Goal: Transaction & Acquisition: Purchase product/service

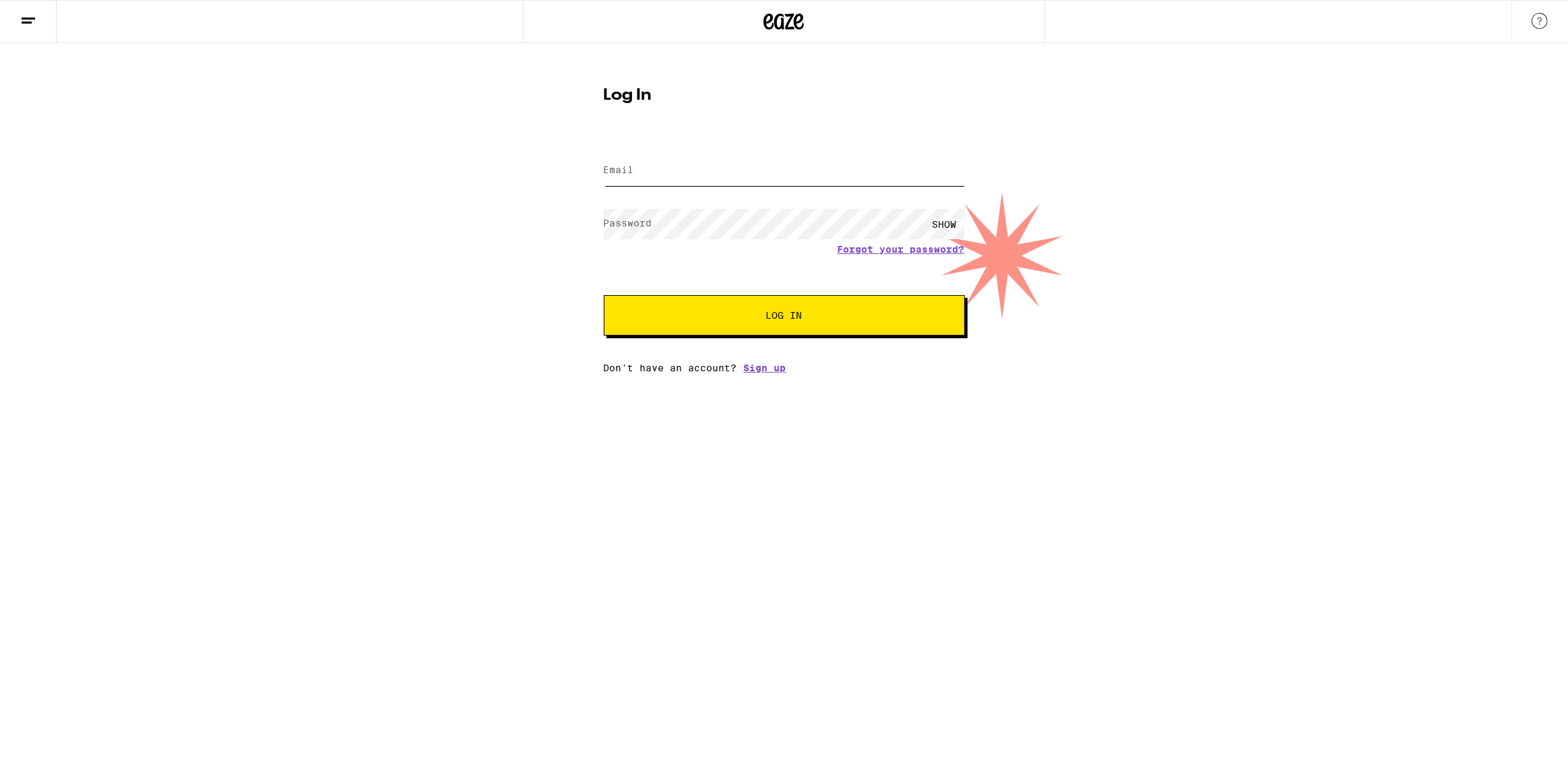
type input "[EMAIL_ADDRESS][DOMAIN_NAME]"
click at [743, 174] on input "[EMAIL_ADDRESS][DOMAIN_NAME]" at bounding box center [784, 171] width 361 height 30
click at [776, 302] on button "Log In" at bounding box center [784, 315] width 361 height 40
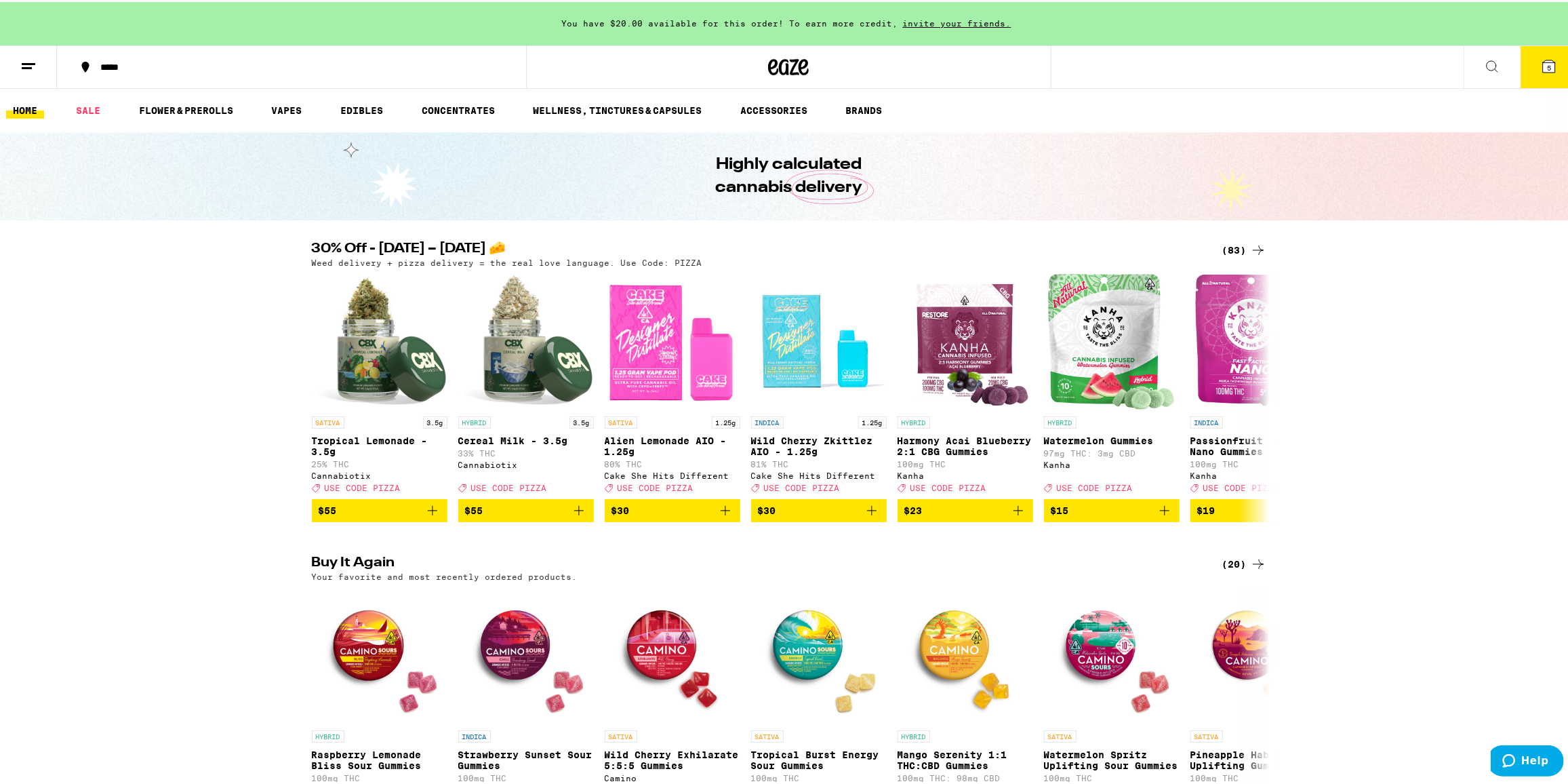
click at [1534, 76] on button "5" at bounding box center [1549, 66] width 57 height 42
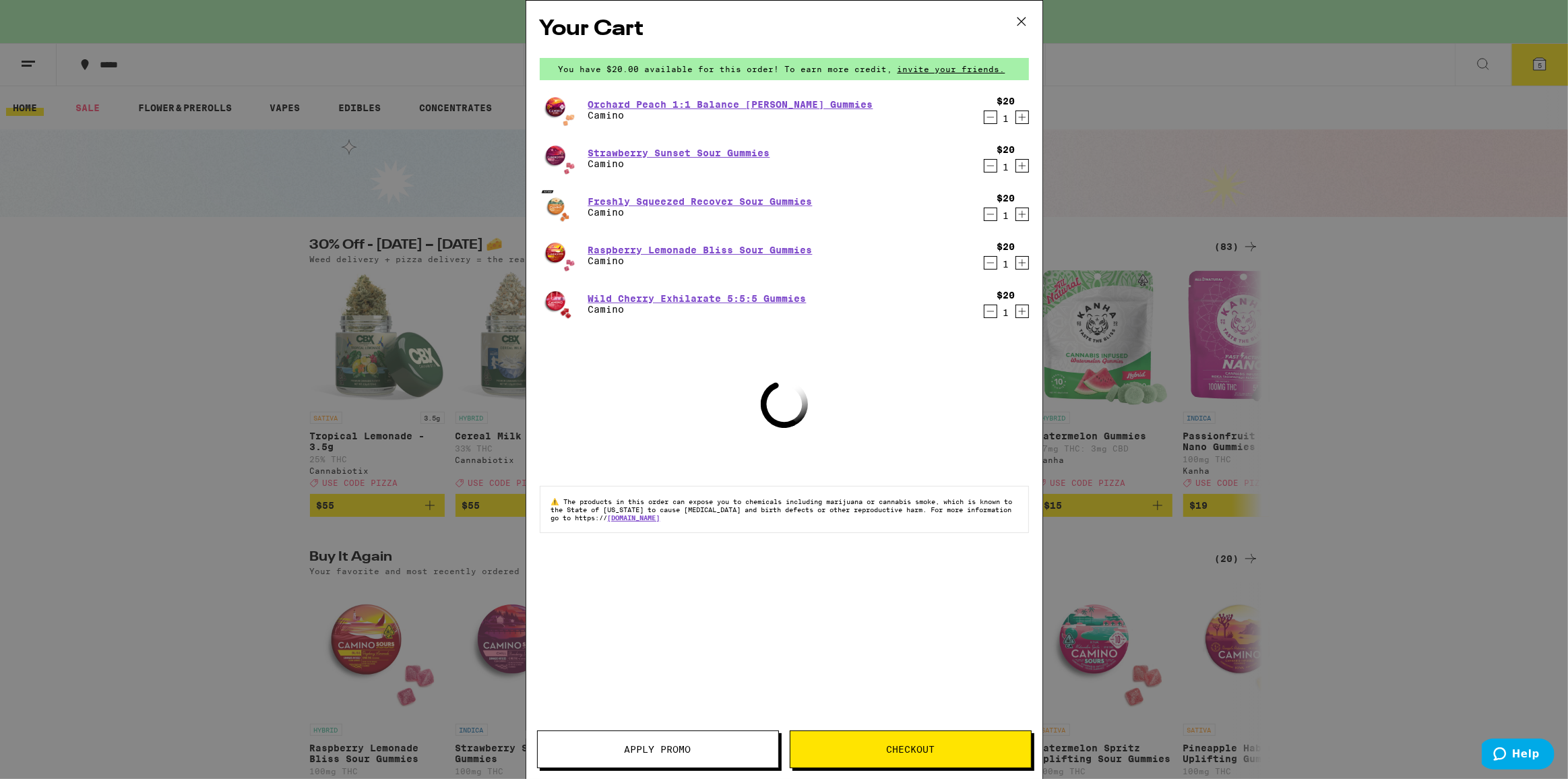
click at [1453, 233] on div "Your Cart You have $20.00 available for this order! To earn more credit, invite…" at bounding box center [784, 389] width 1568 height 779
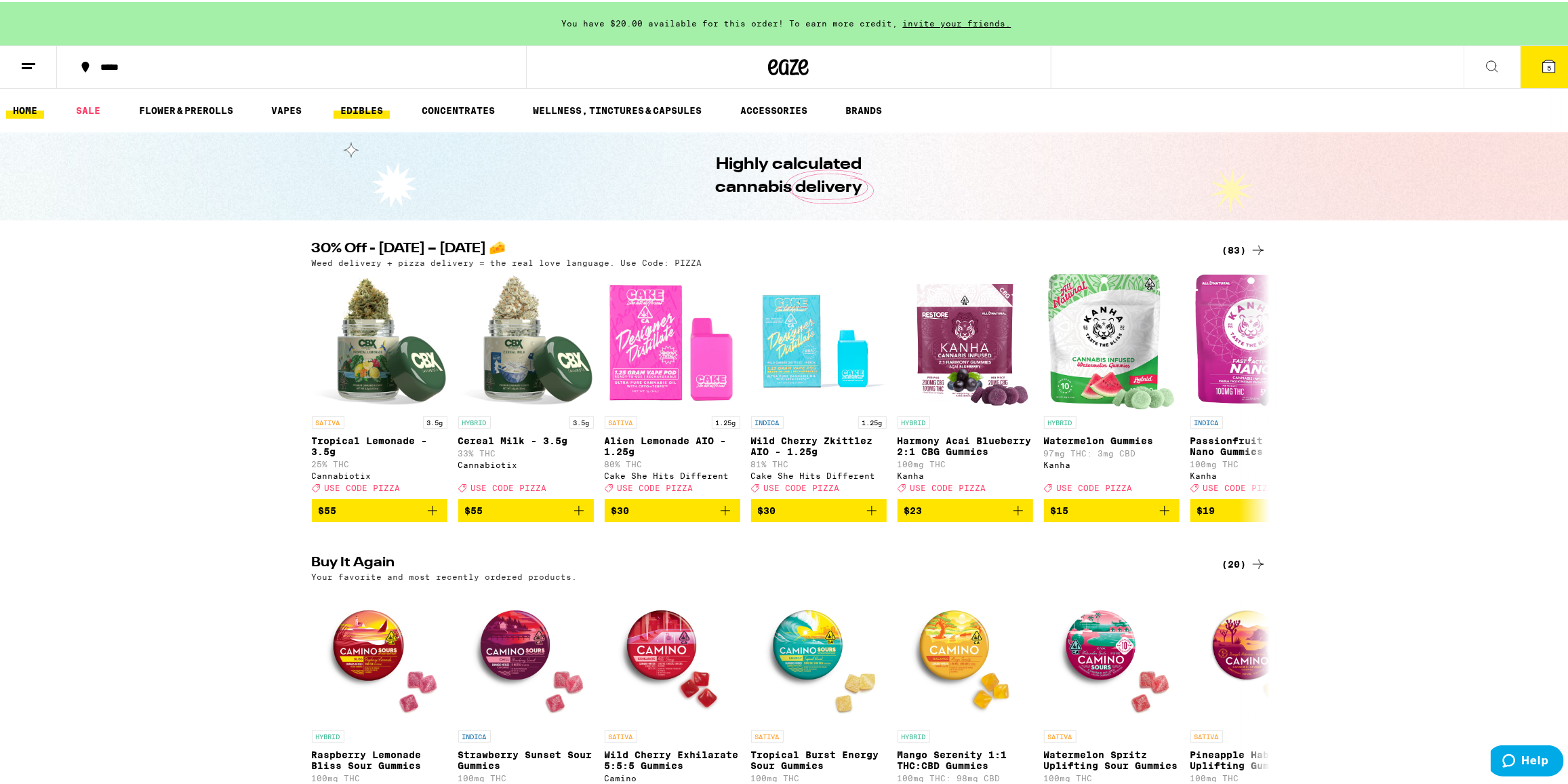
click at [374, 101] on link "EDIBLES" at bounding box center [362, 108] width 56 height 16
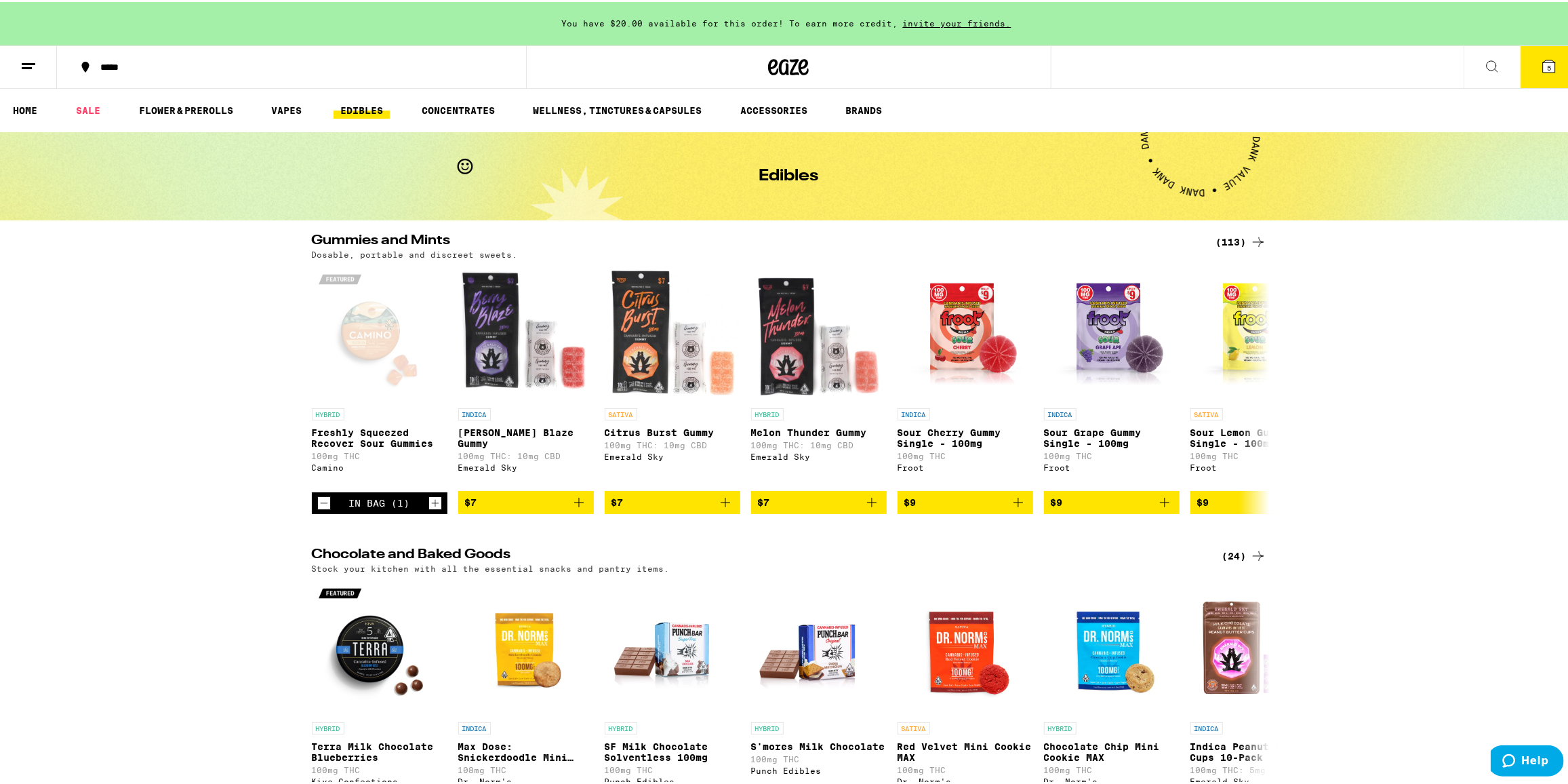
click at [1230, 238] on div "(113)" at bounding box center [1241, 239] width 50 height 16
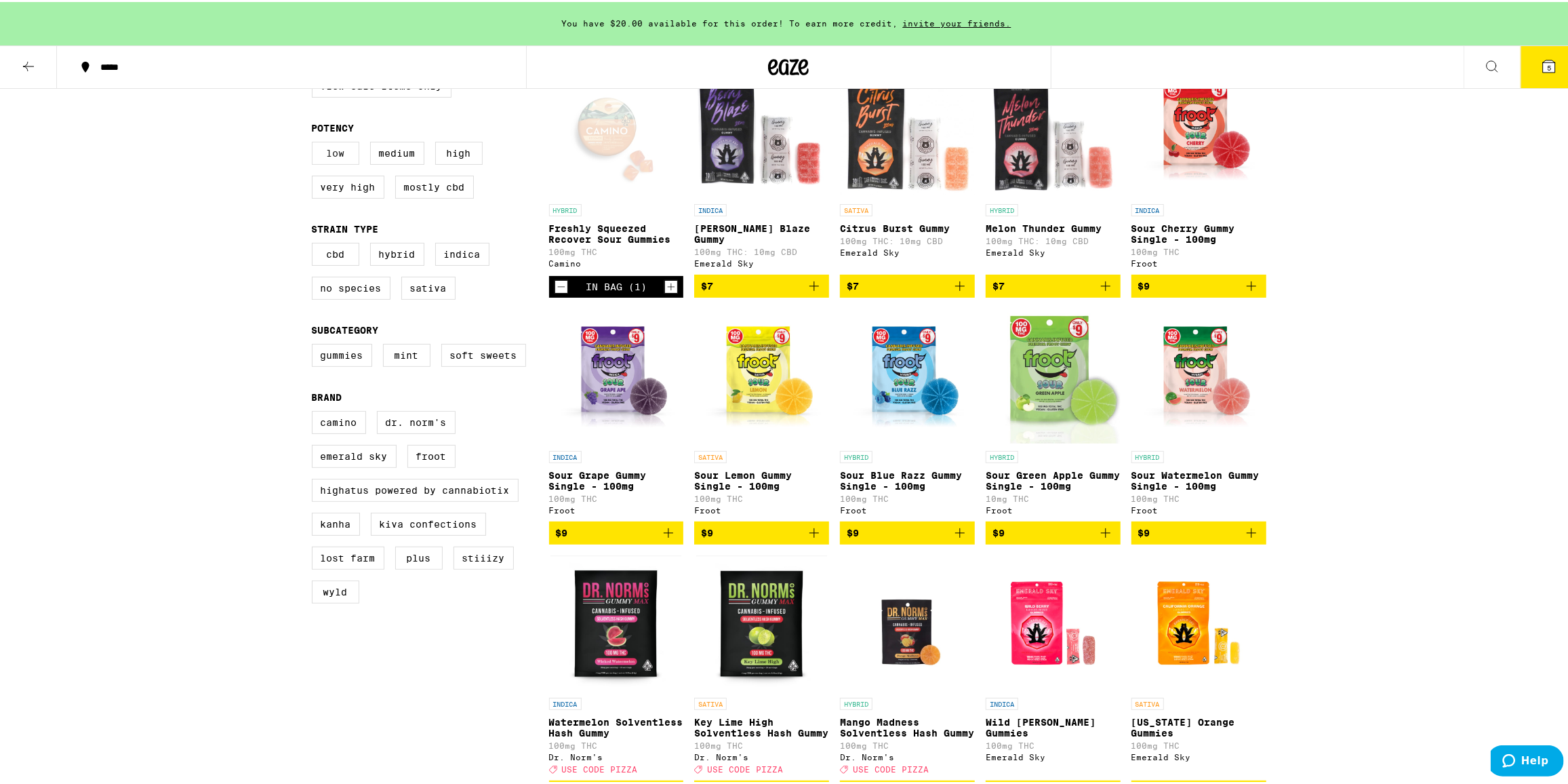
scroll to position [184, 0]
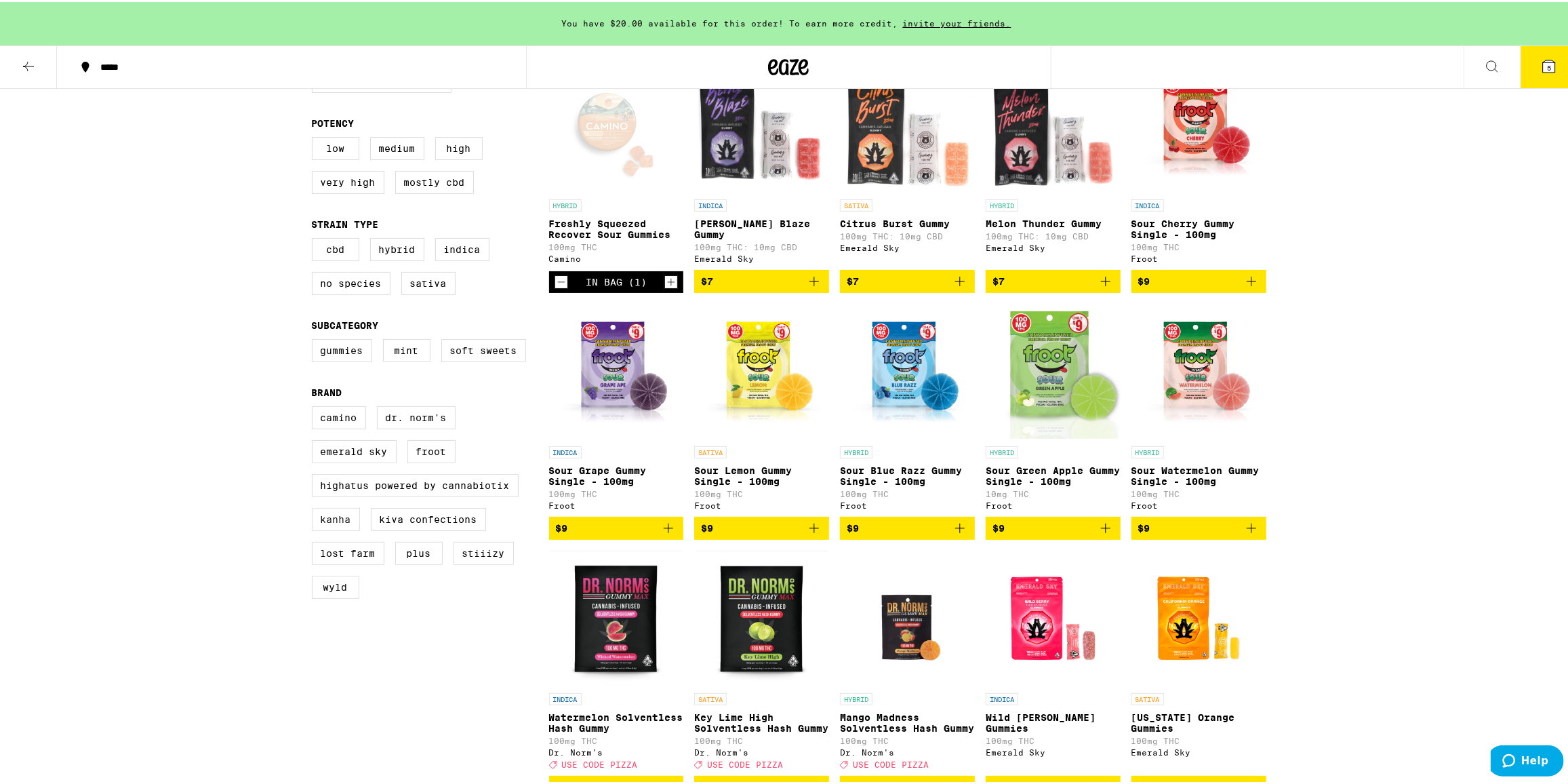
click at [340, 529] on label "Kanha" at bounding box center [336, 518] width 48 height 23
click at [315, 407] on input "Kanha" at bounding box center [314, 406] width 1 height 1
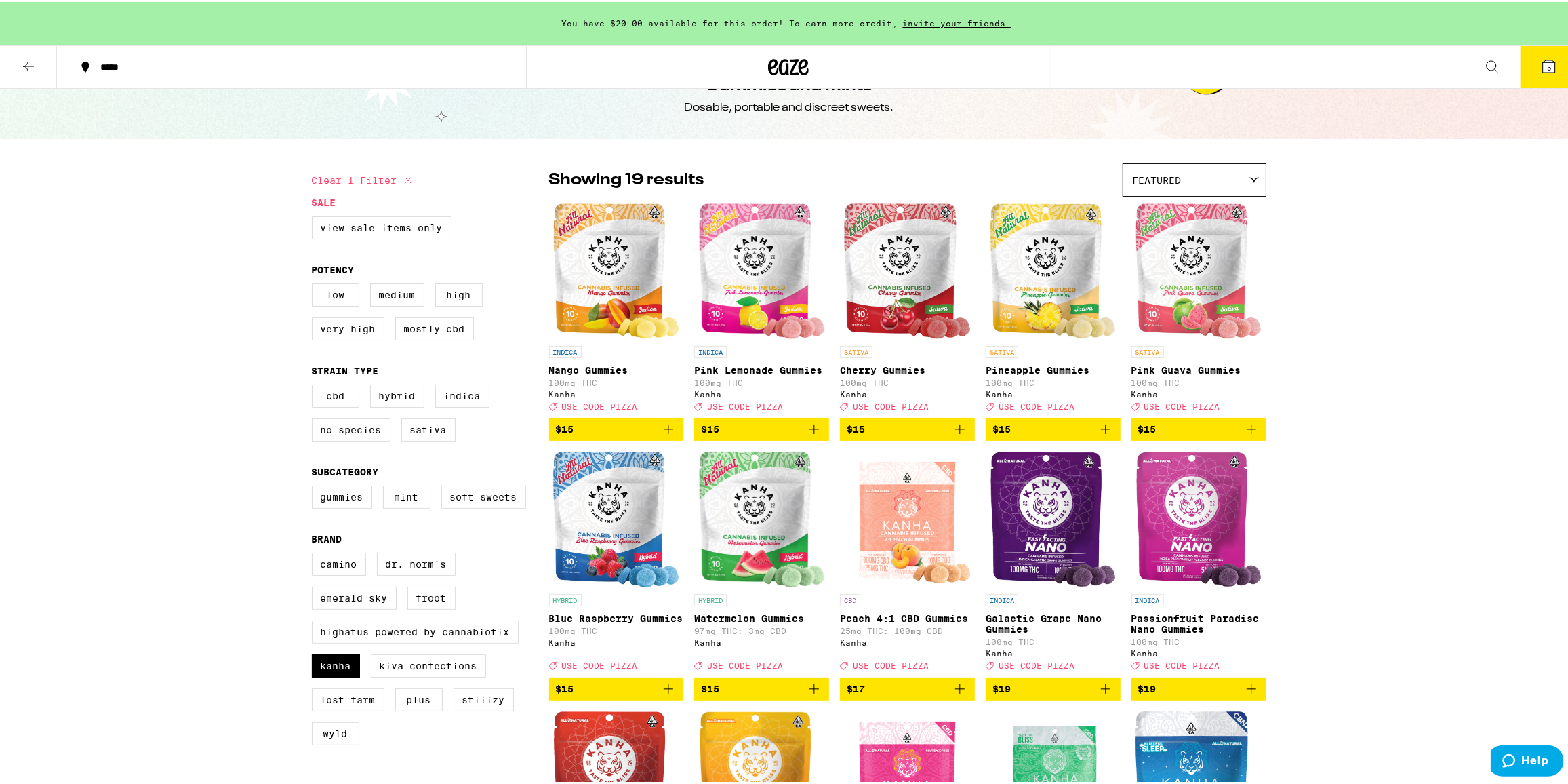
scroll to position [184, 0]
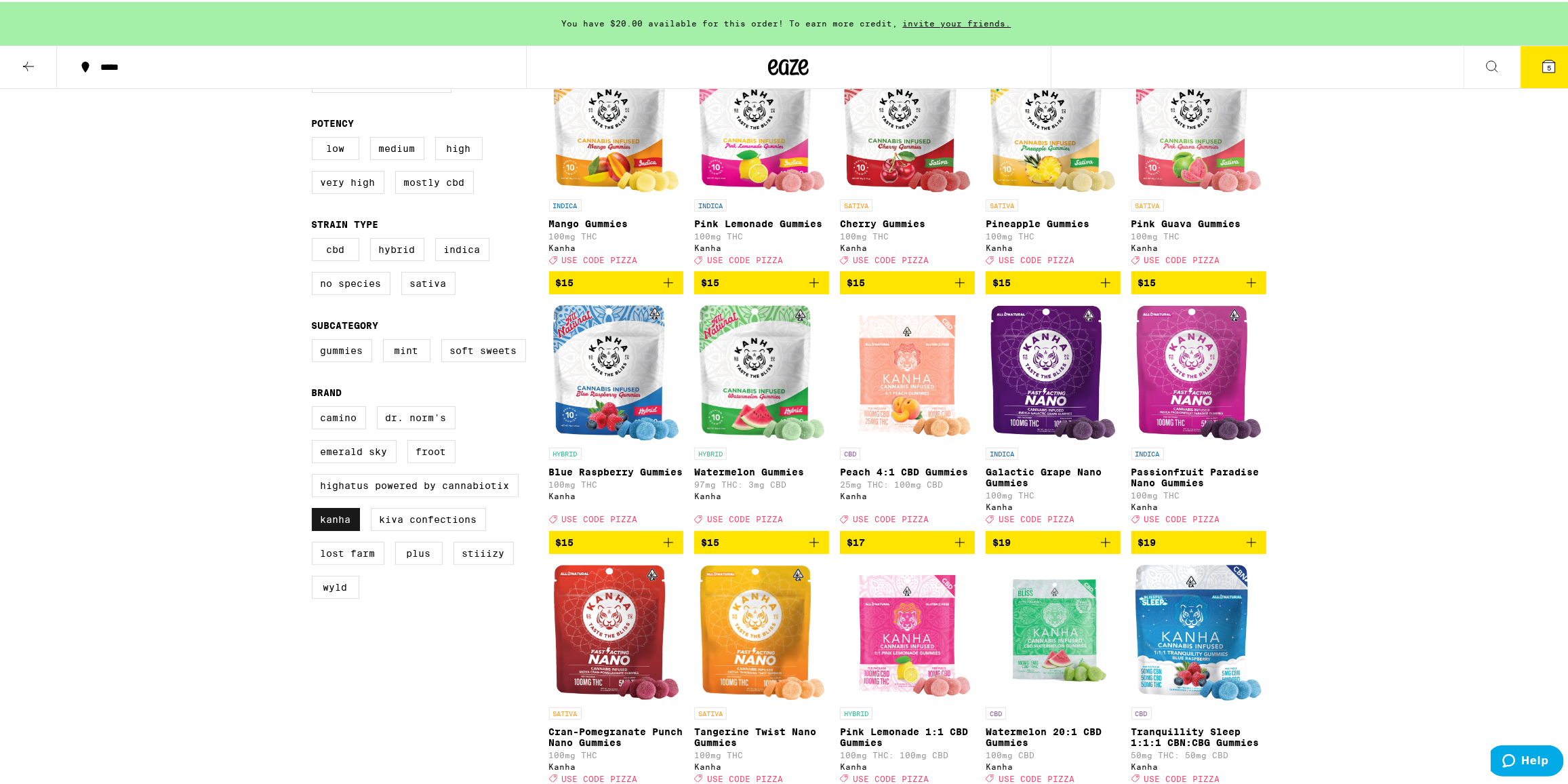
click at [320, 529] on label "Kanha" at bounding box center [336, 518] width 48 height 23
click at [315, 407] on input "Kanha" at bounding box center [314, 406] width 1 height 1
checkbox input "false"
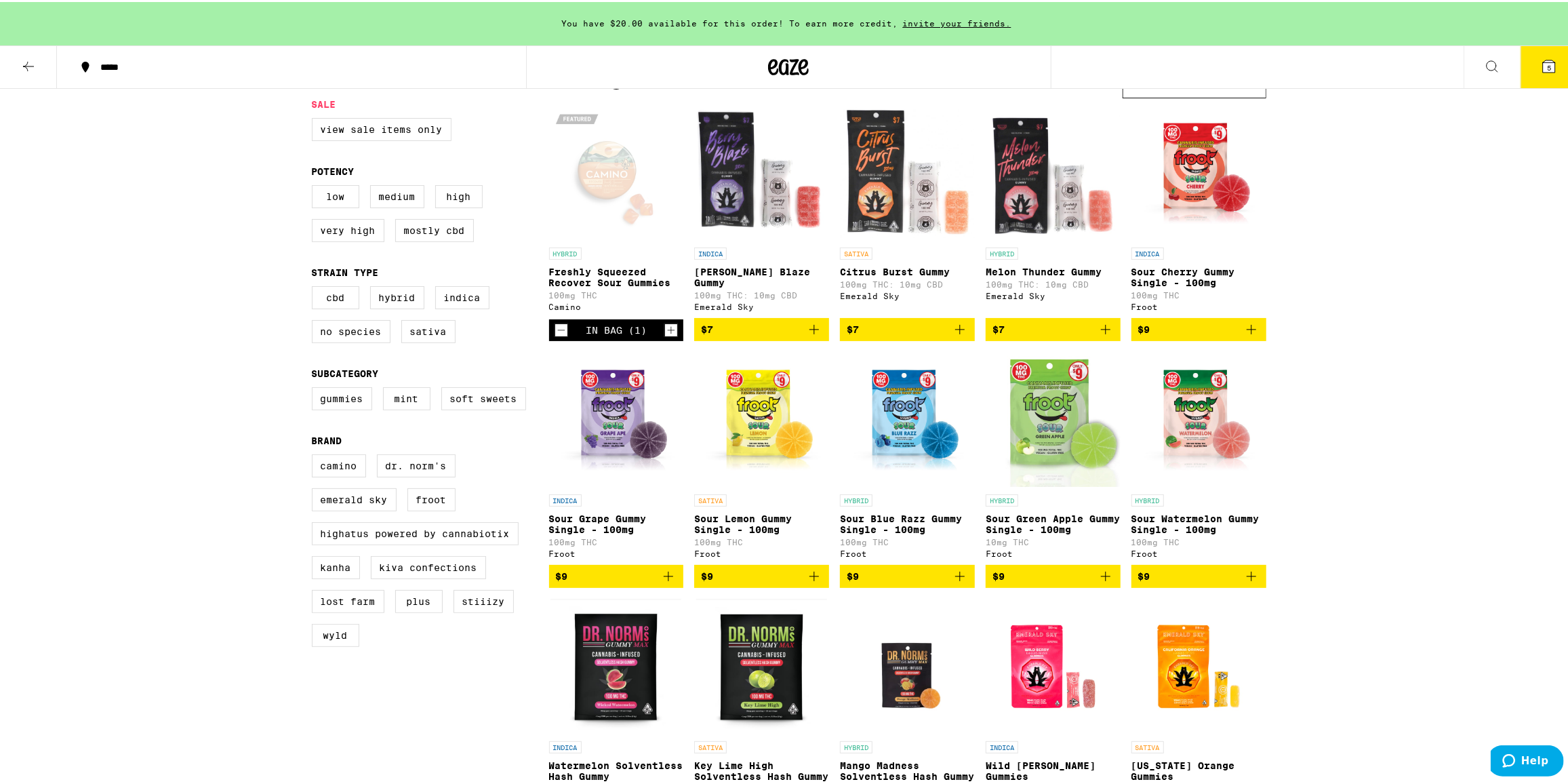
scroll to position [122, 0]
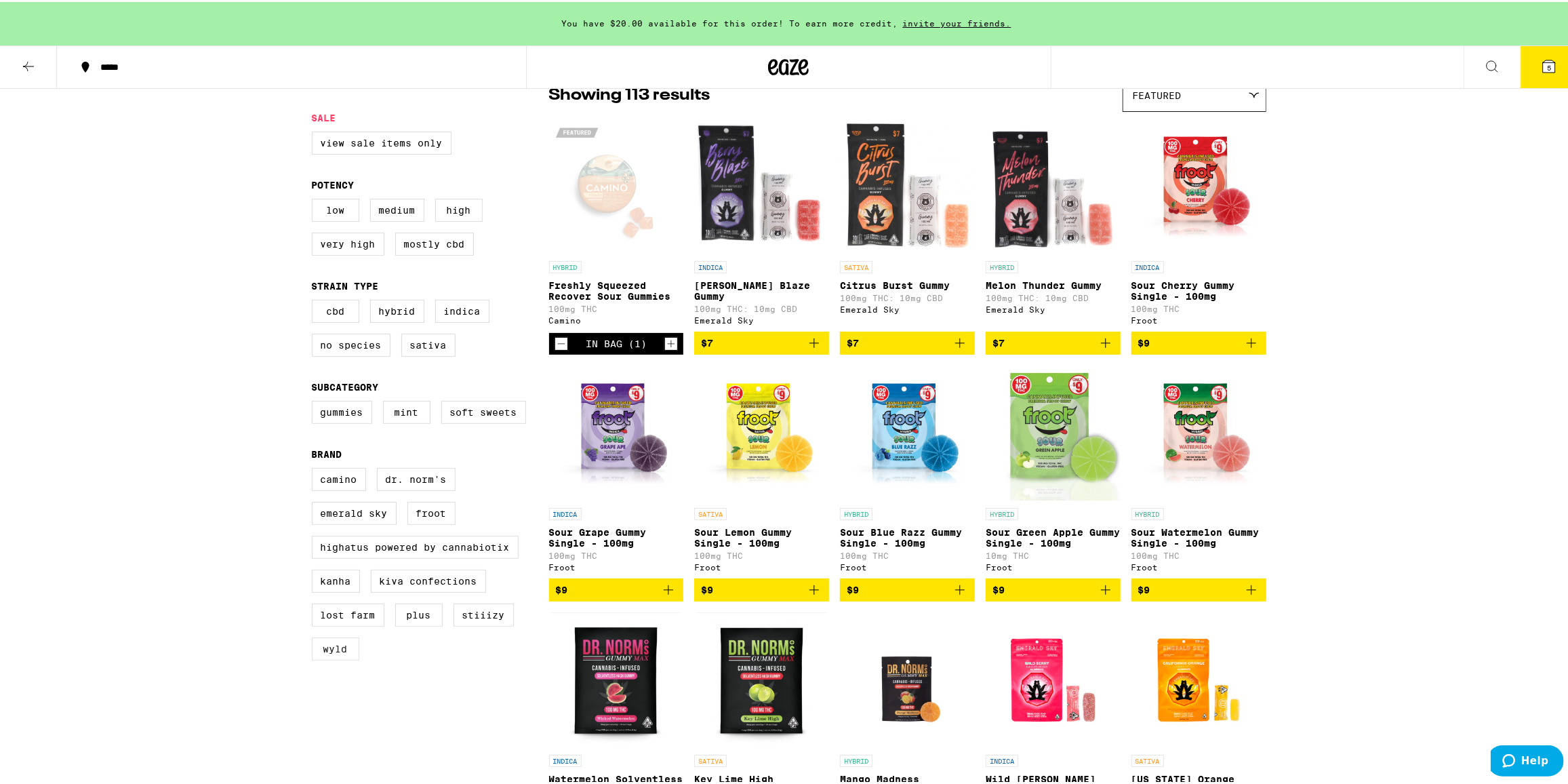
click at [330, 658] on label "WYLD" at bounding box center [335, 647] width 48 height 23
click at [315, 469] on input "WYLD" at bounding box center [314, 468] width 1 height 1
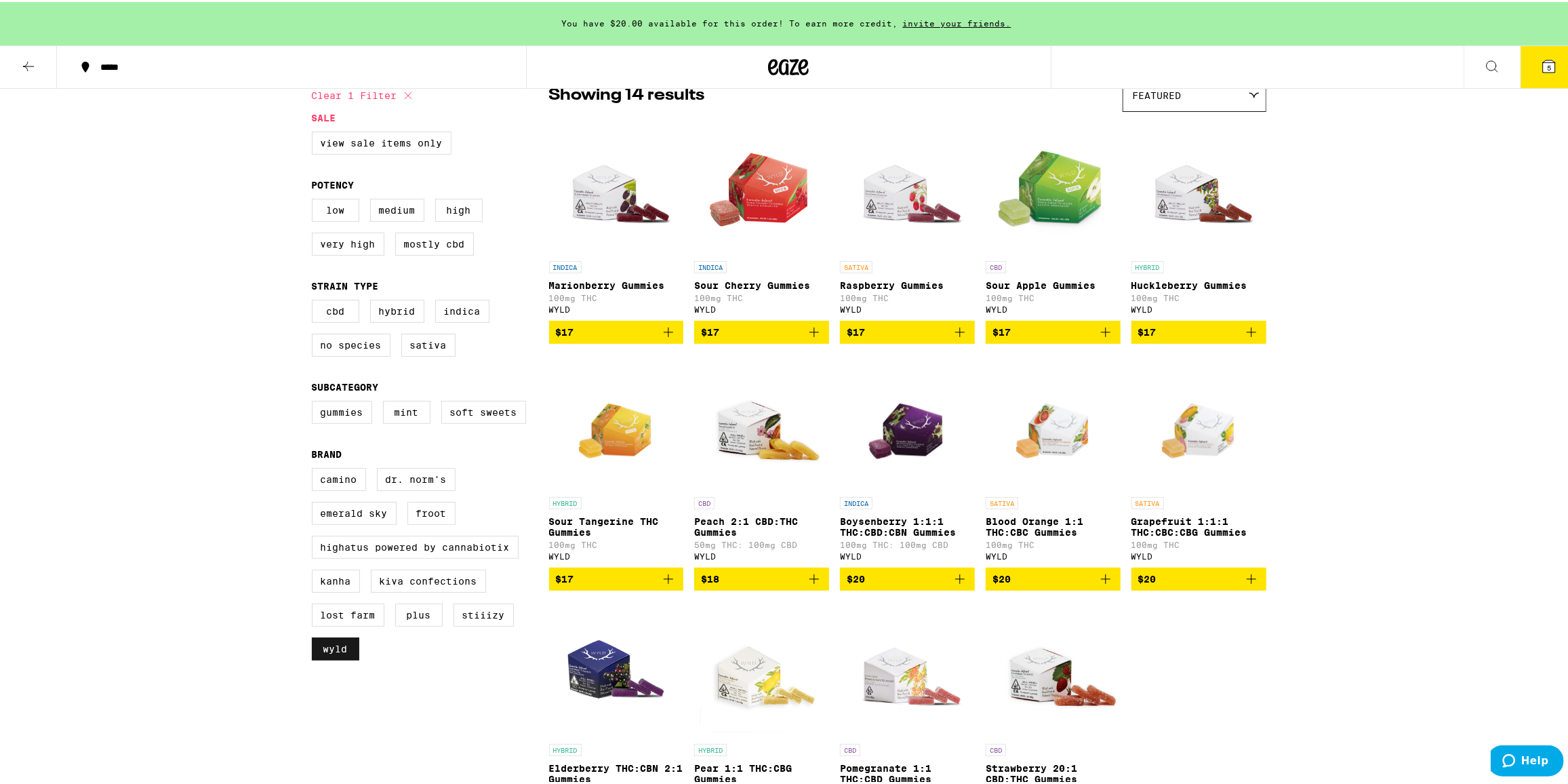
click at [342, 658] on label "WYLD" at bounding box center [335, 647] width 48 height 23
click at [315, 469] on input "WYLD" at bounding box center [314, 468] width 1 height 1
checkbox input "false"
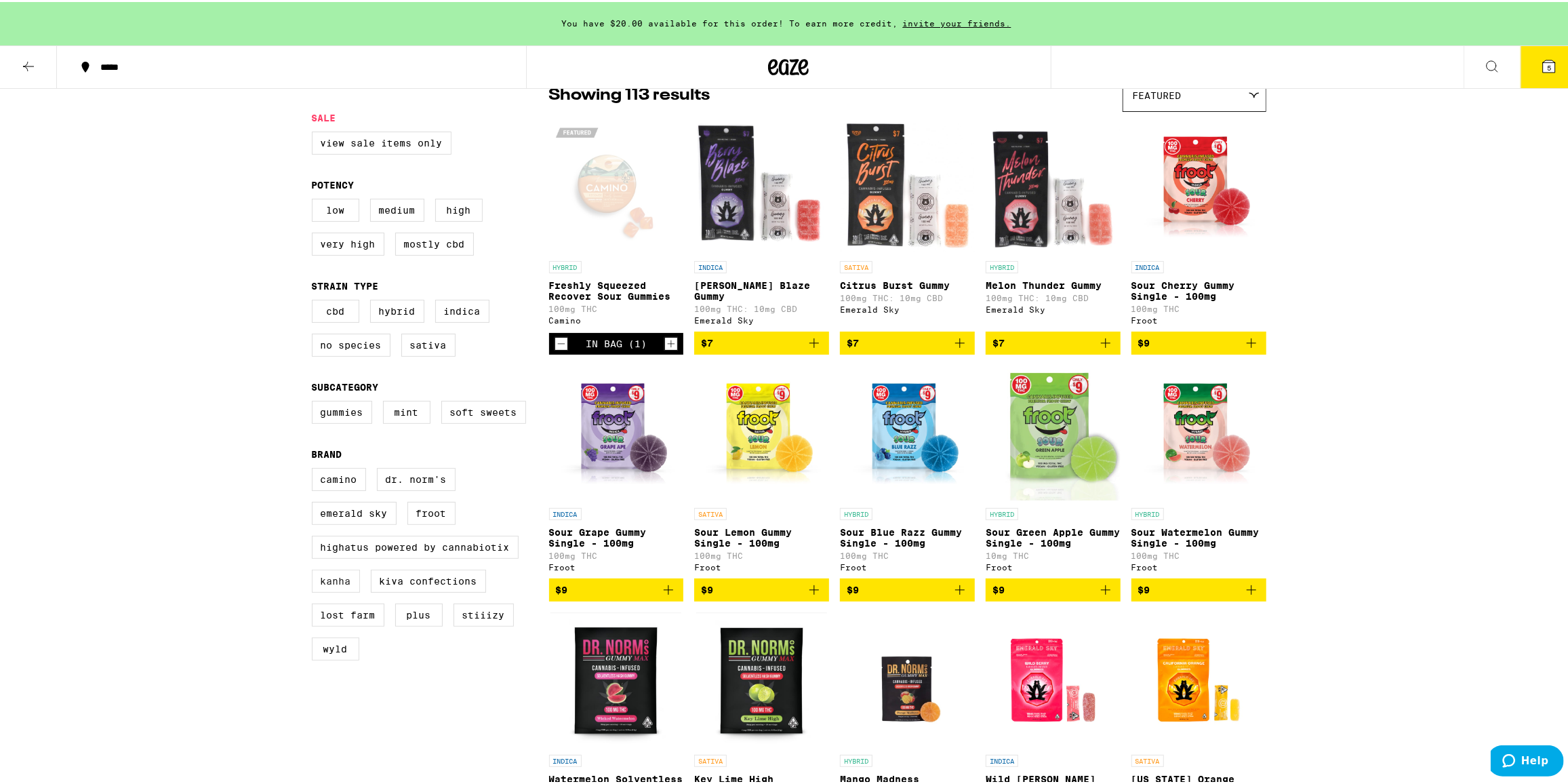
click at [336, 591] on label "Kanha" at bounding box center [336, 580] width 48 height 23
click at [315, 469] on input "Kanha" at bounding box center [314, 468] width 1 height 1
checkbox input "true"
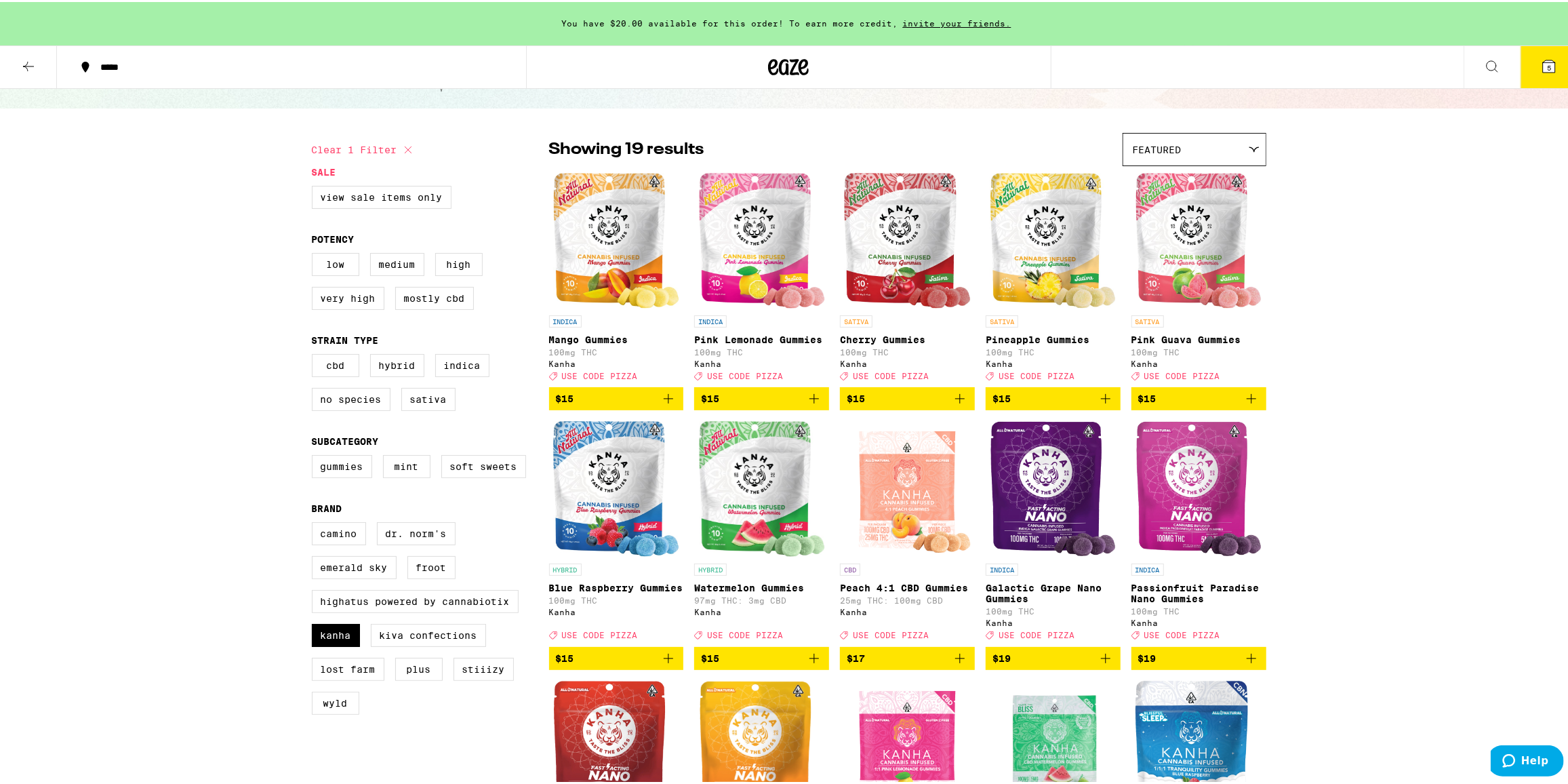
scroll to position [61, 0]
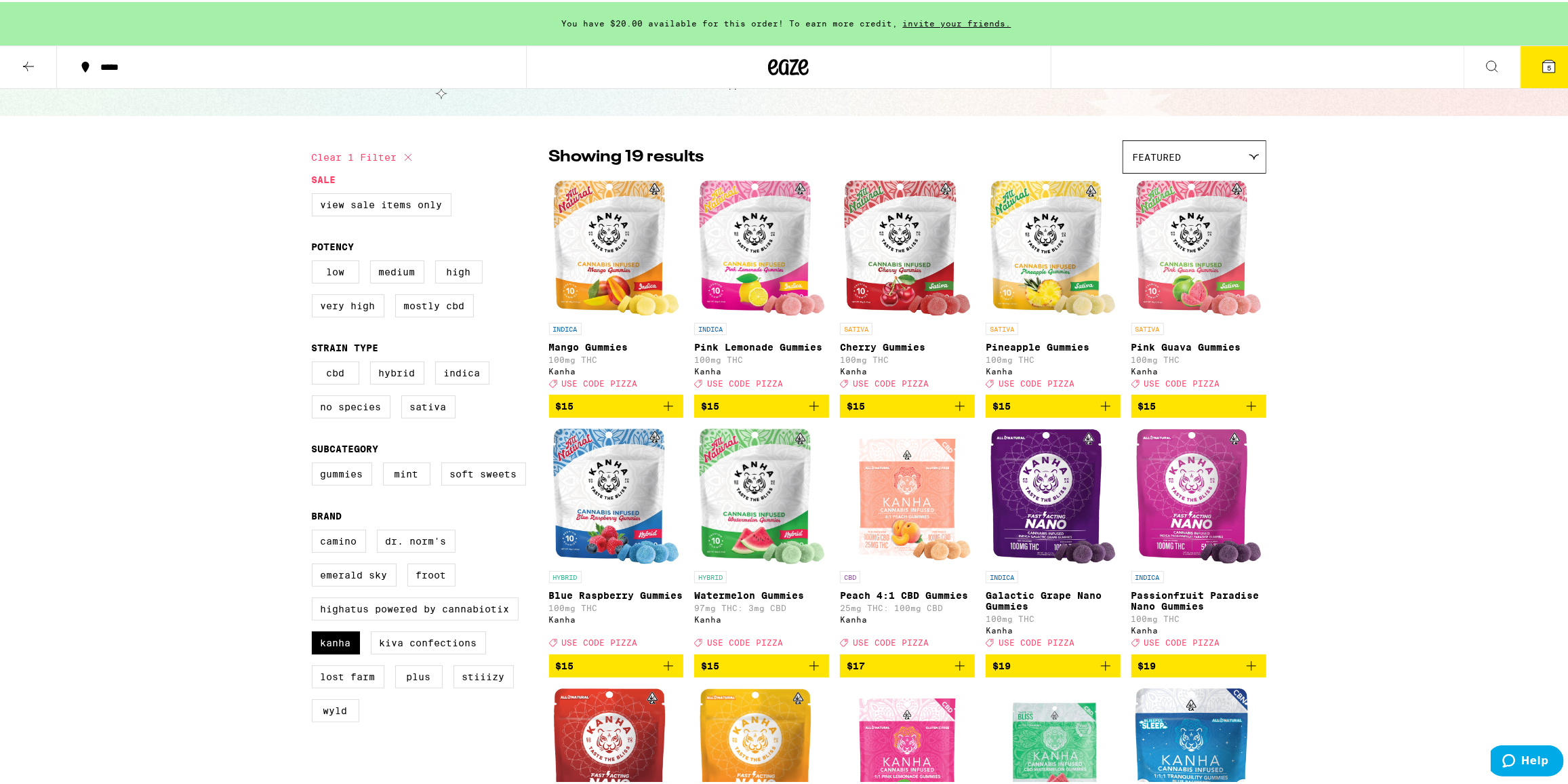
click at [908, 381] on div "SATIVA Cherry Gummies 100mg THC Kanha Deal Created with Sketch. USE CODE PIZZA" at bounding box center [907, 353] width 135 height 65
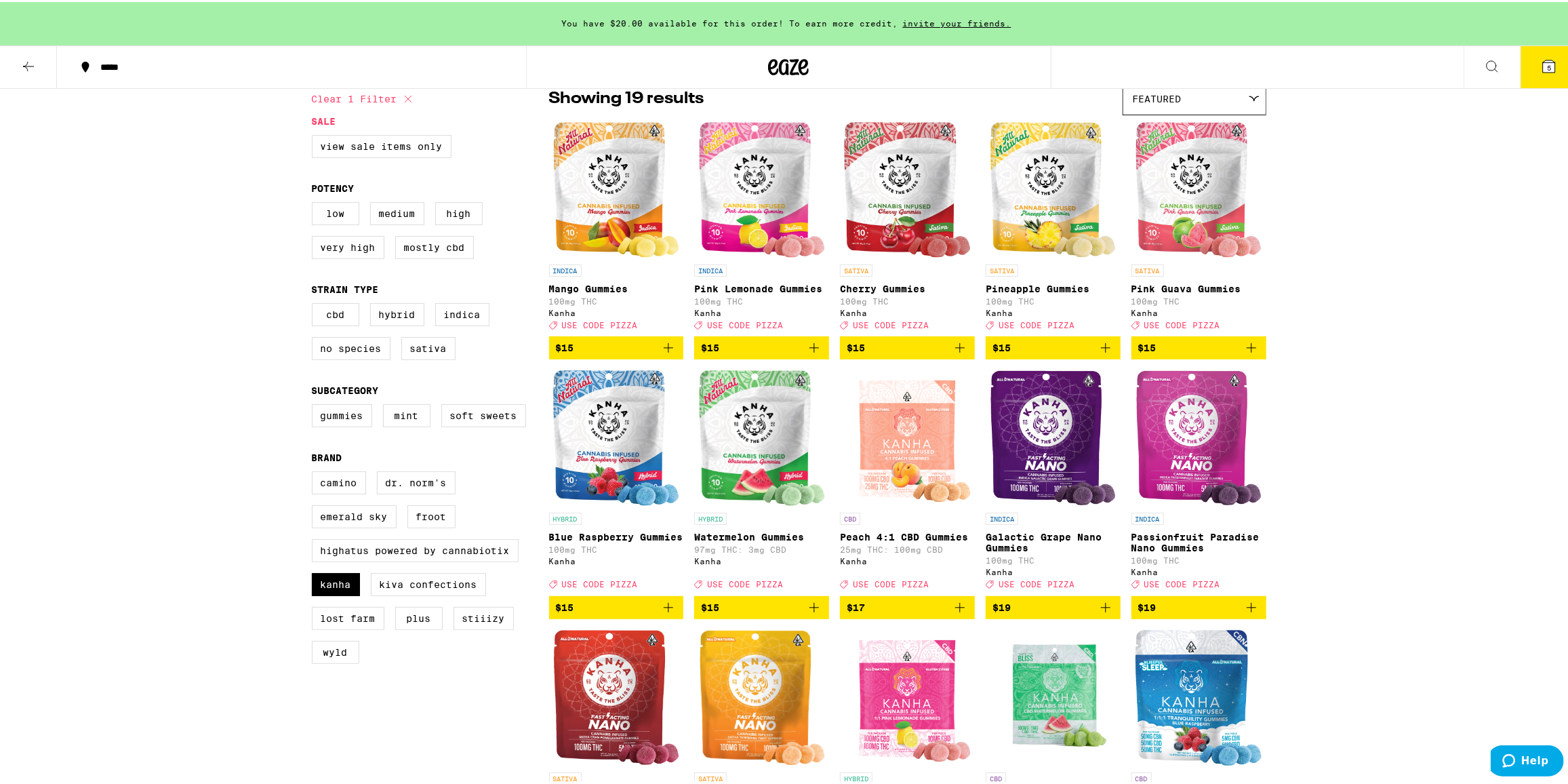
scroll to position [122, 0]
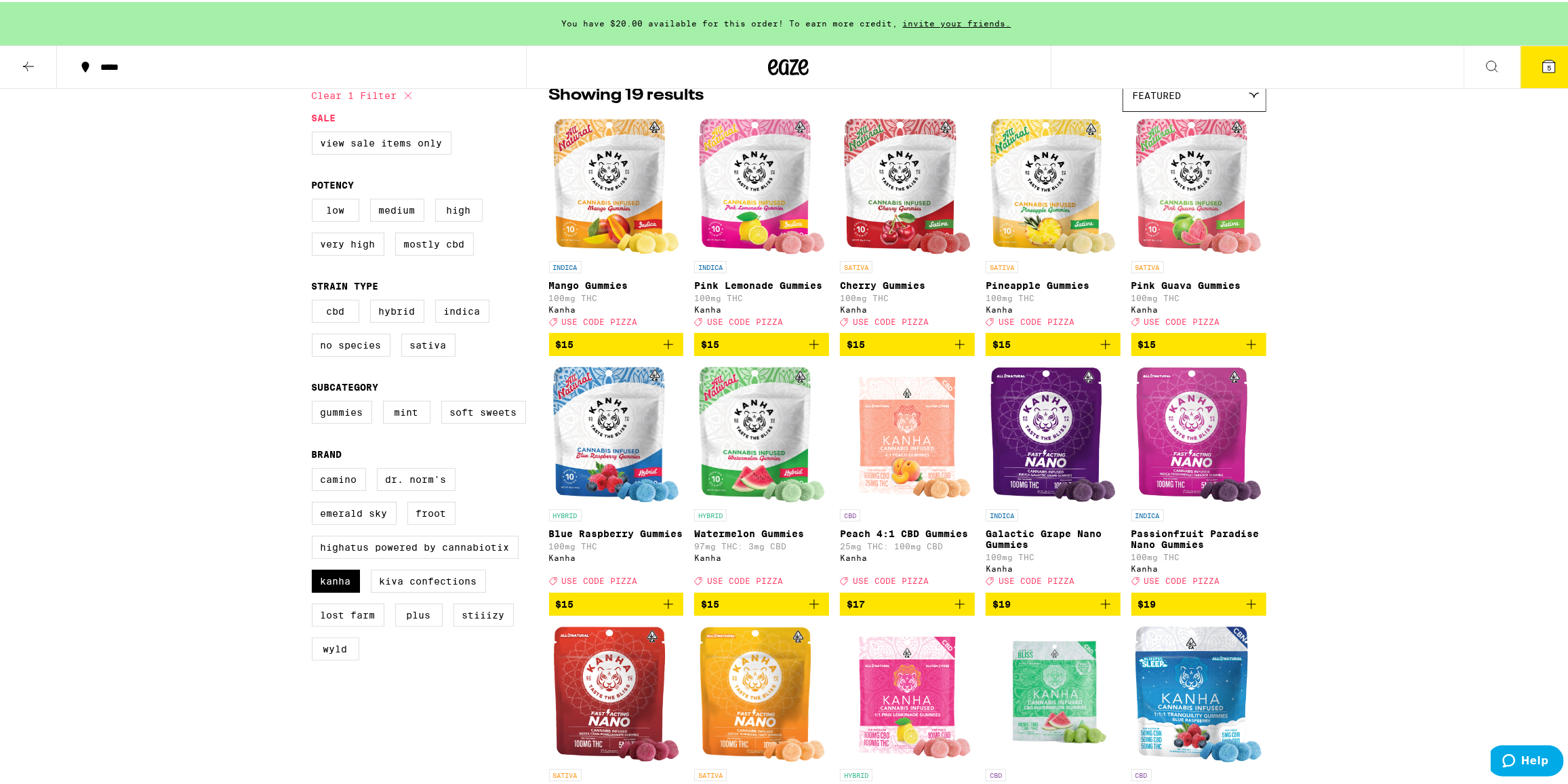
click at [1251, 610] on icon "Add to bag" at bounding box center [1251, 602] width 16 height 16
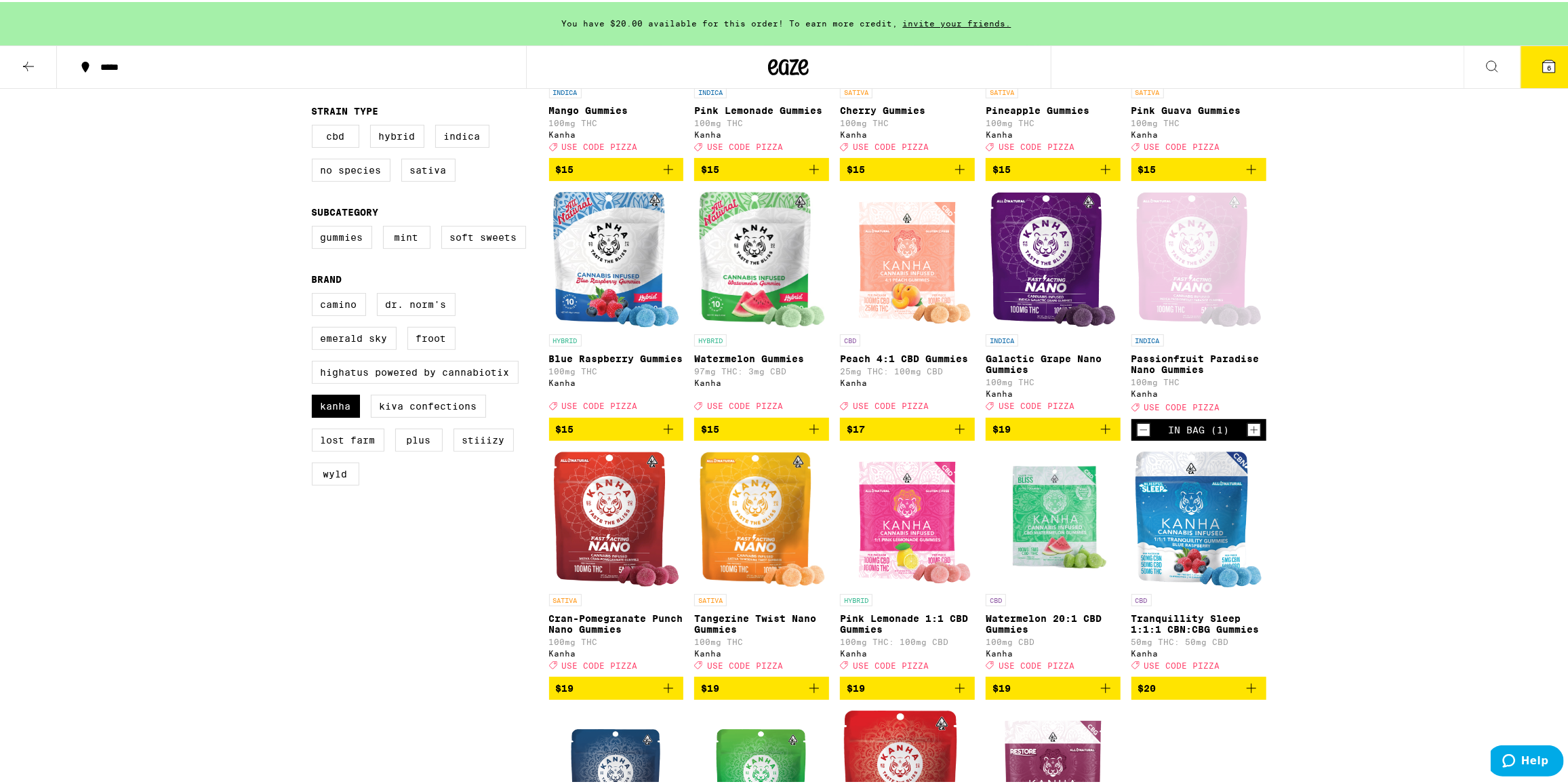
scroll to position [308, 0]
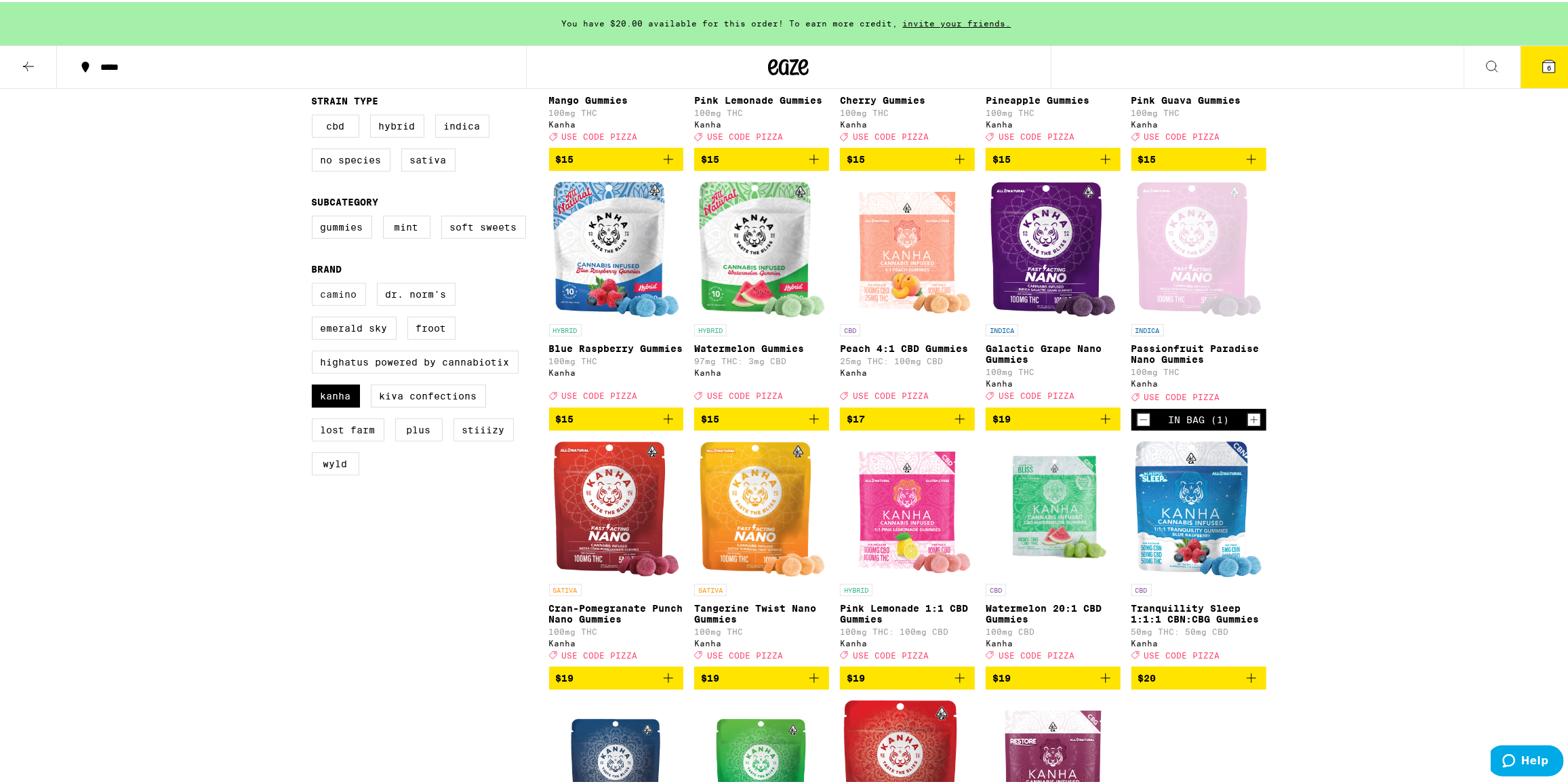
click at [326, 303] on label "Camino" at bounding box center [339, 293] width 55 height 23
click at [315, 283] on input "Camino" at bounding box center [314, 283] width 1 height 1
checkbox input "true"
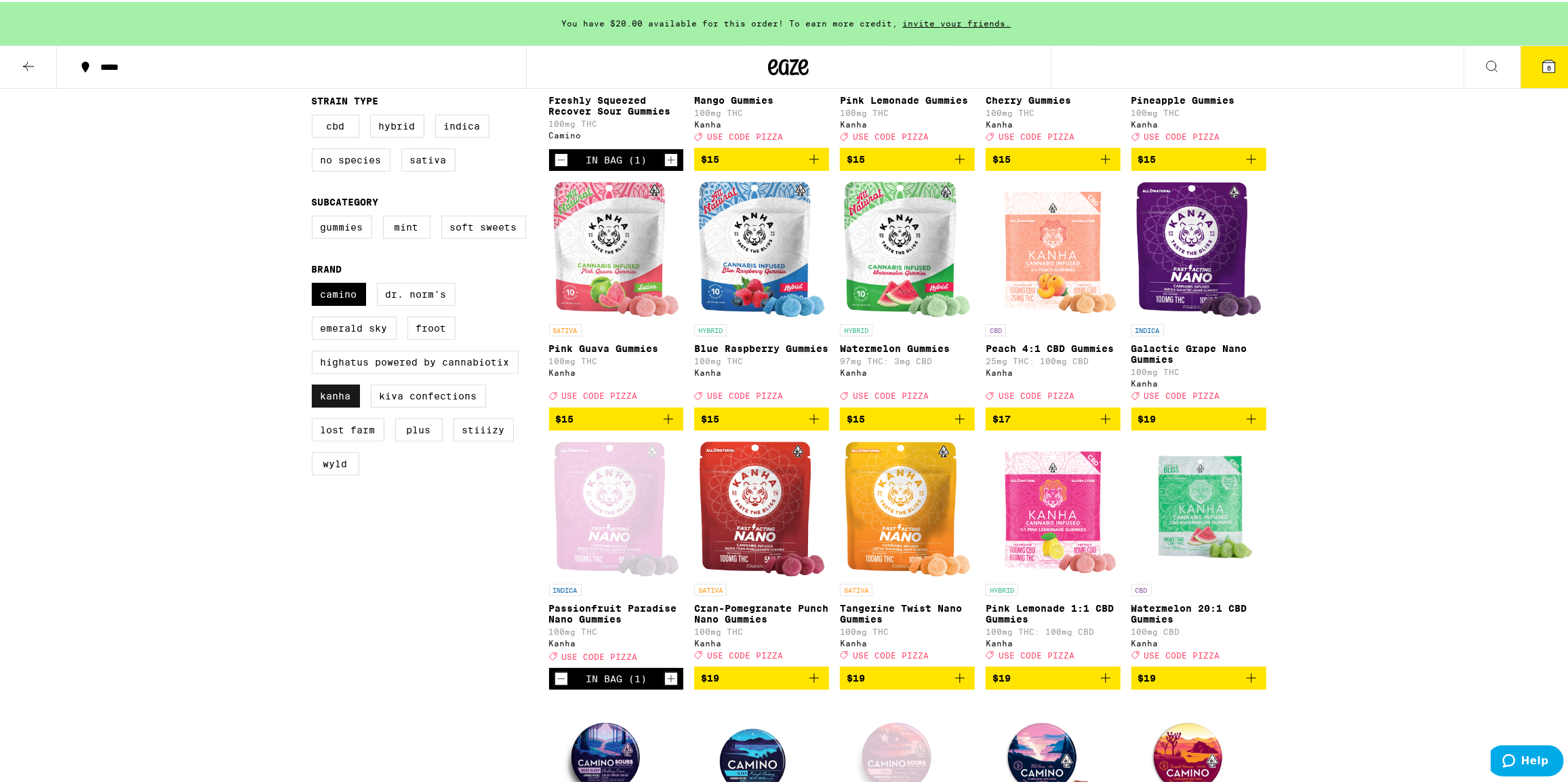
click at [331, 406] on label "Kanha" at bounding box center [336, 394] width 48 height 23
click at [315, 283] on input "Kanha" at bounding box center [314, 283] width 1 height 1
checkbox input "false"
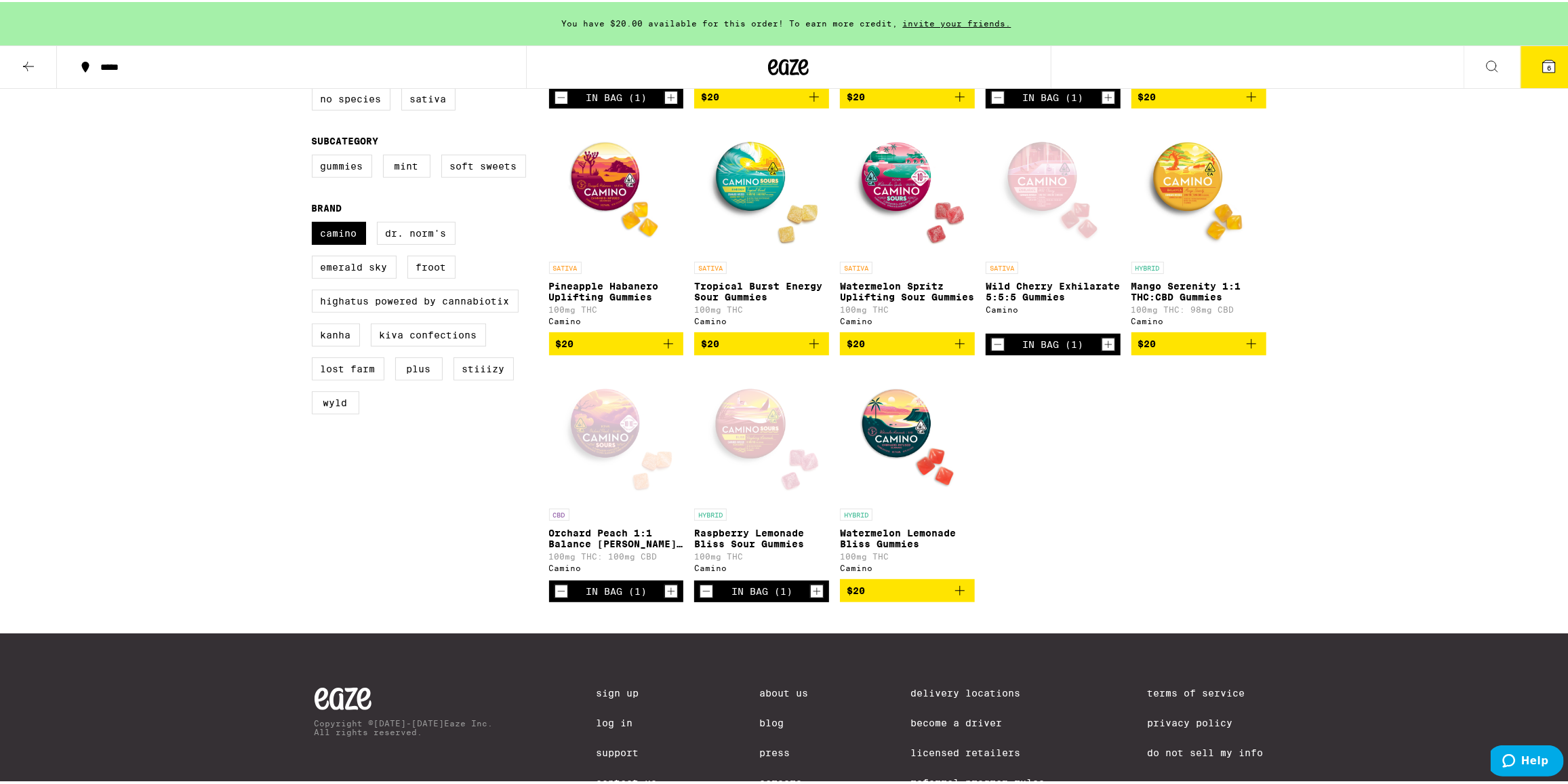
scroll to position [370, 0]
click at [955, 593] on icon "Add to bag" at bounding box center [960, 588] width 9 height 9
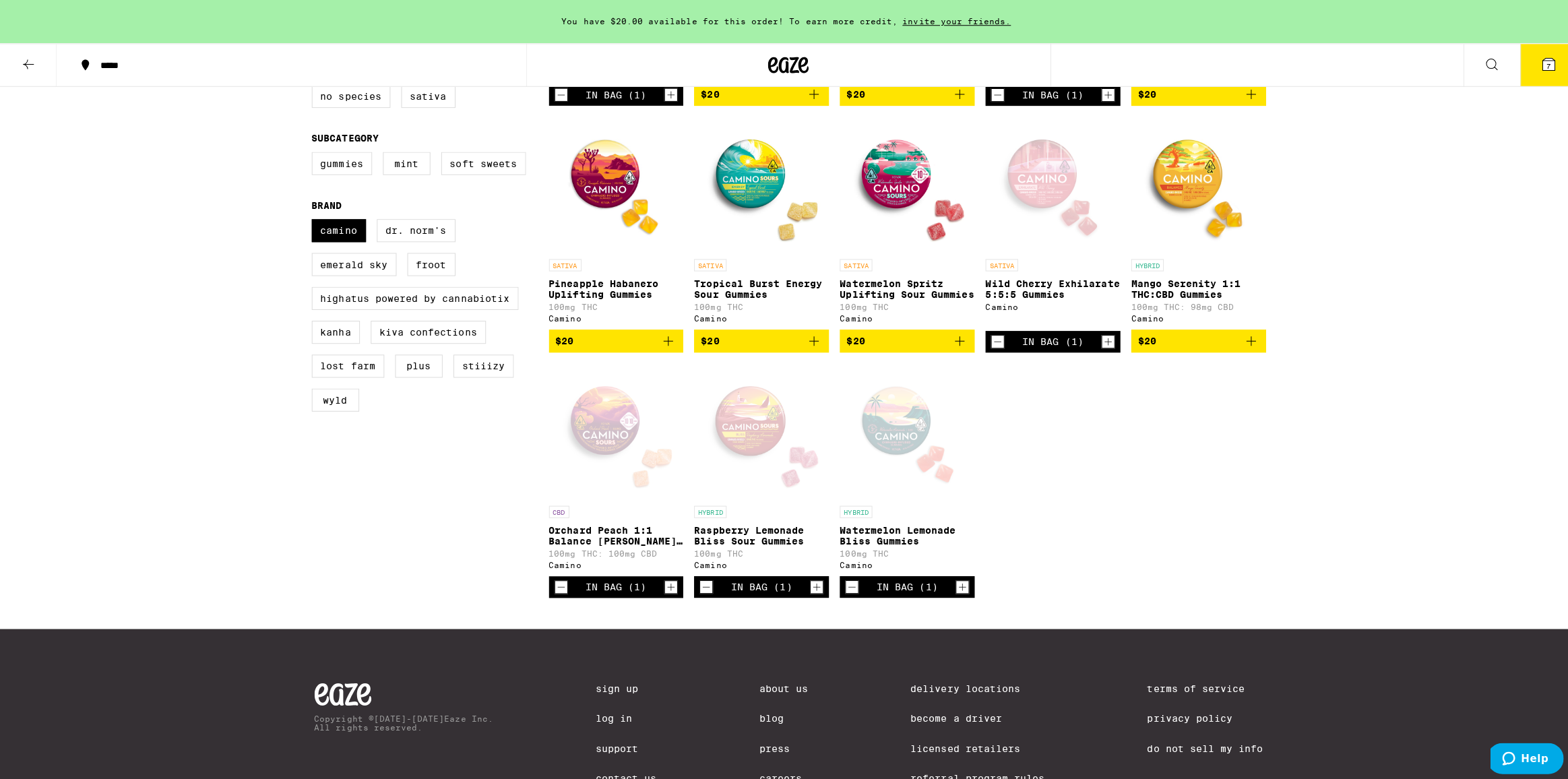
scroll to position [0, 0]
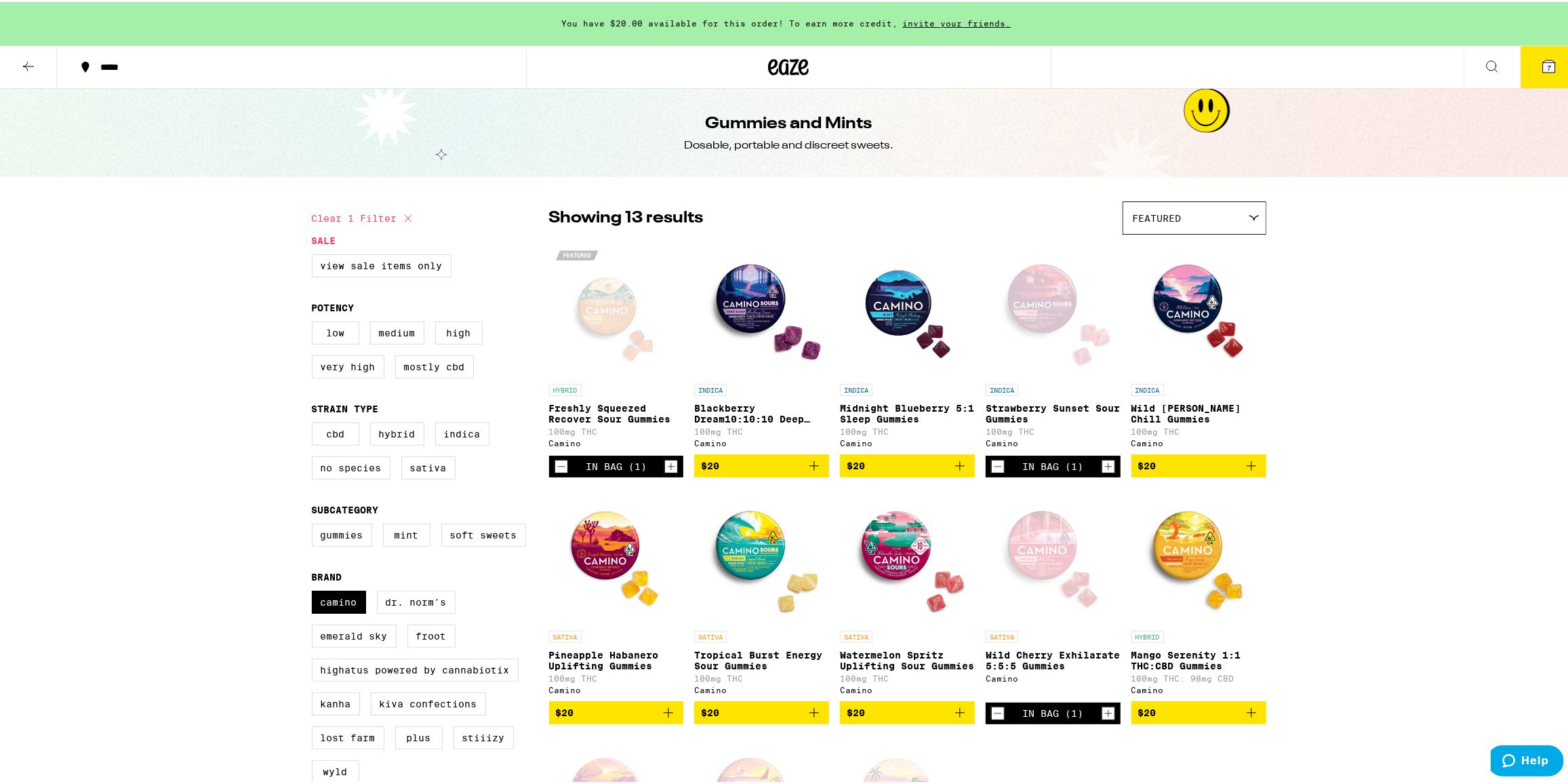
click at [1545, 74] on button "7" at bounding box center [1549, 66] width 57 height 42
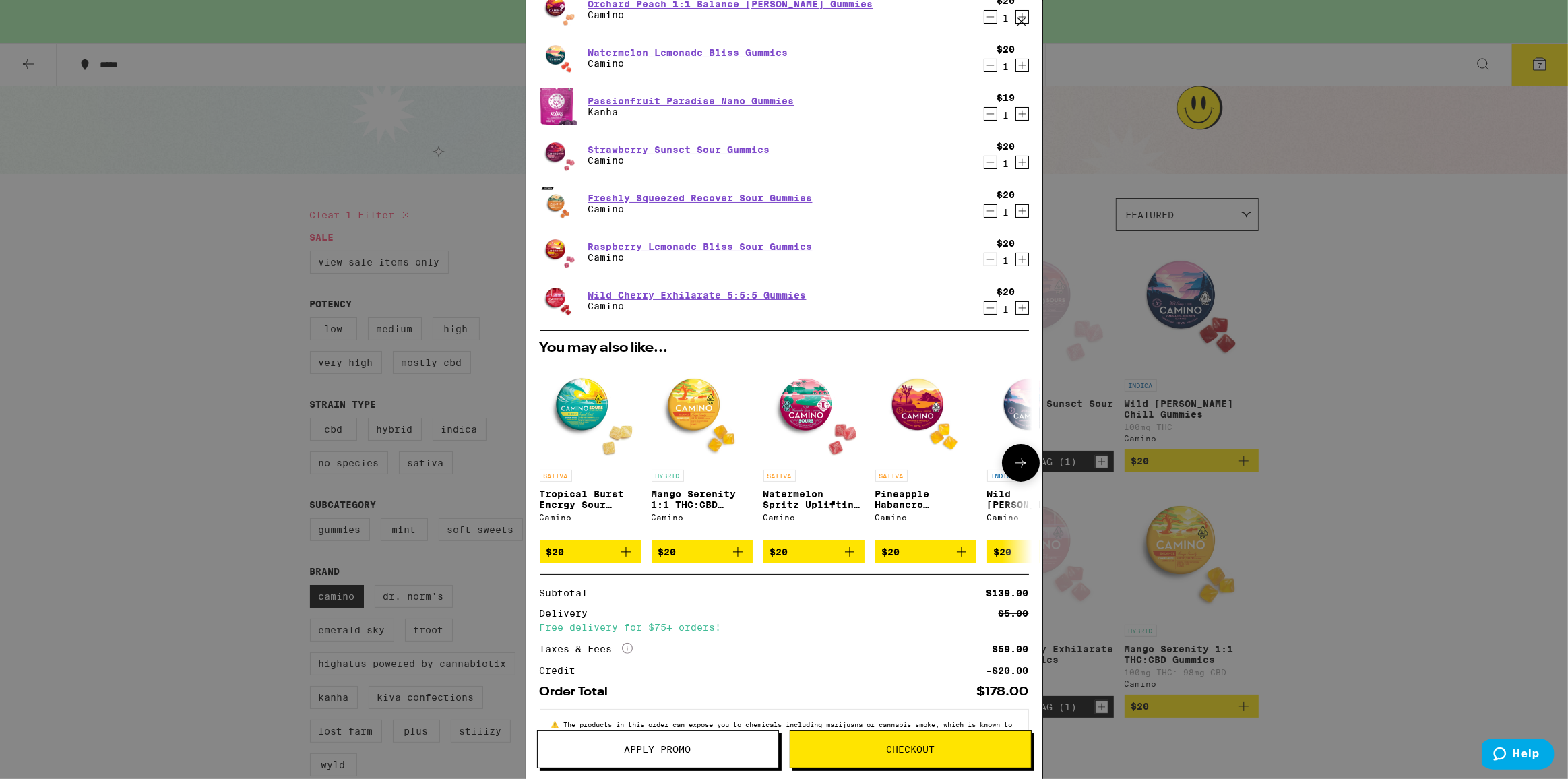
scroll to position [150, 0]
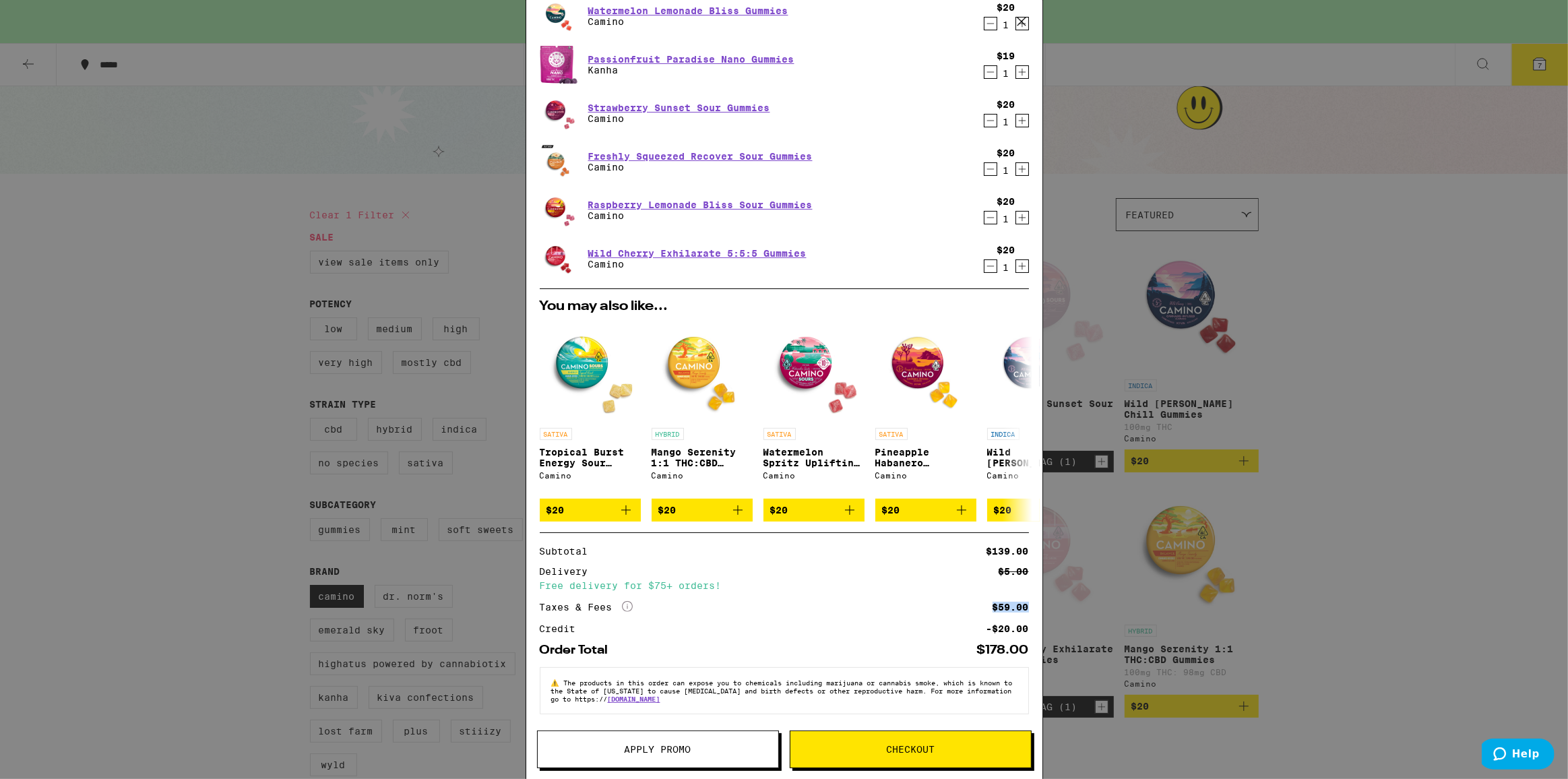
drag, startPoint x: 1025, startPoint y: 608, endPoint x: 983, endPoint y: 606, distance: 42.0
click at [983, 606] on div "Your Cart You have $20.00 available for this order! To earn more credit, invite…" at bounding box center [784, 370] width 516 height 738
click at [869, 750] on span "Checkout" at bounding box center [911, 750] width 240 height 9
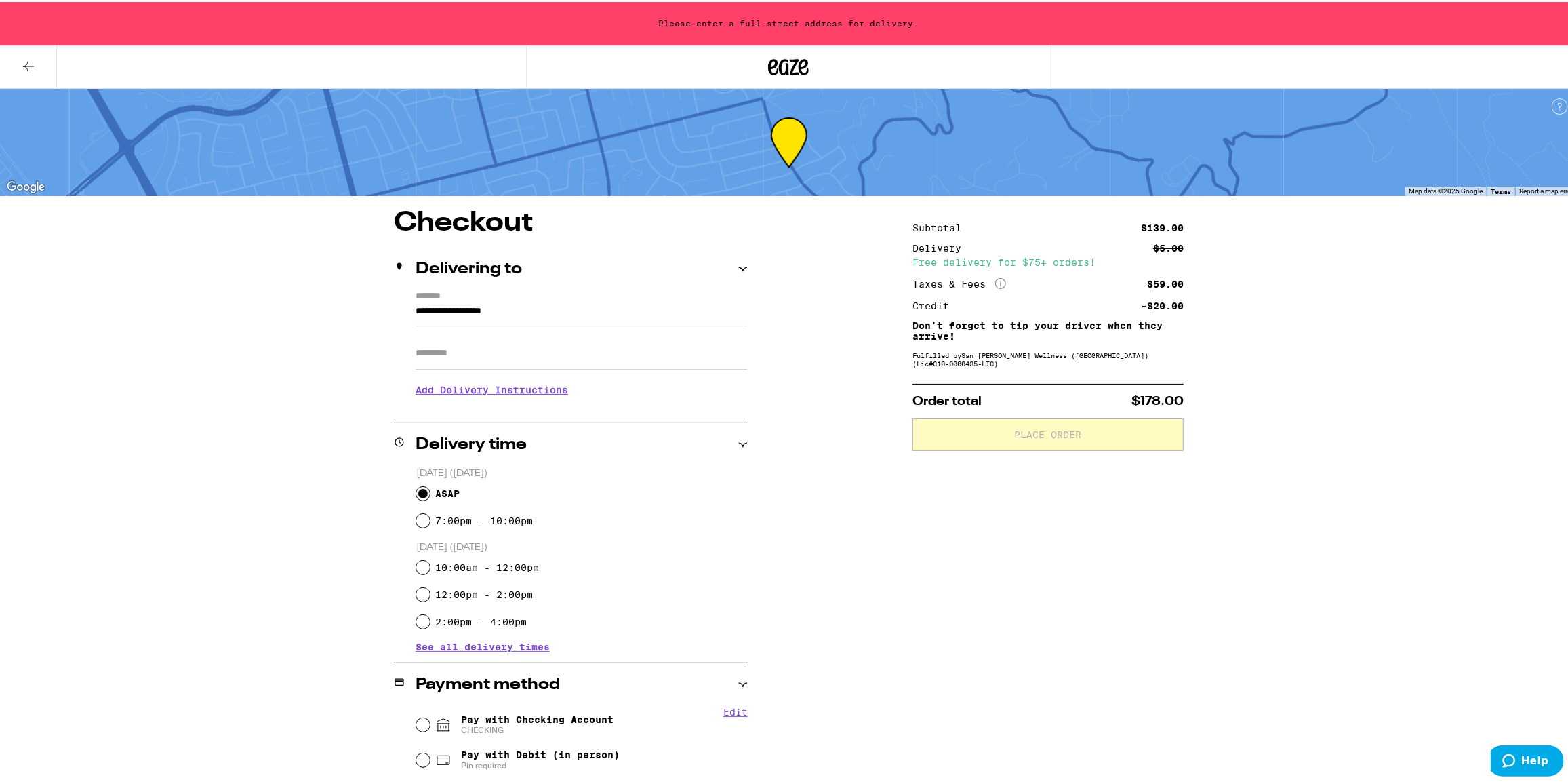
click at [558, 391] on h3 "Add Delivery Instructions" at bounding box center [582, 388] width 332 height 31
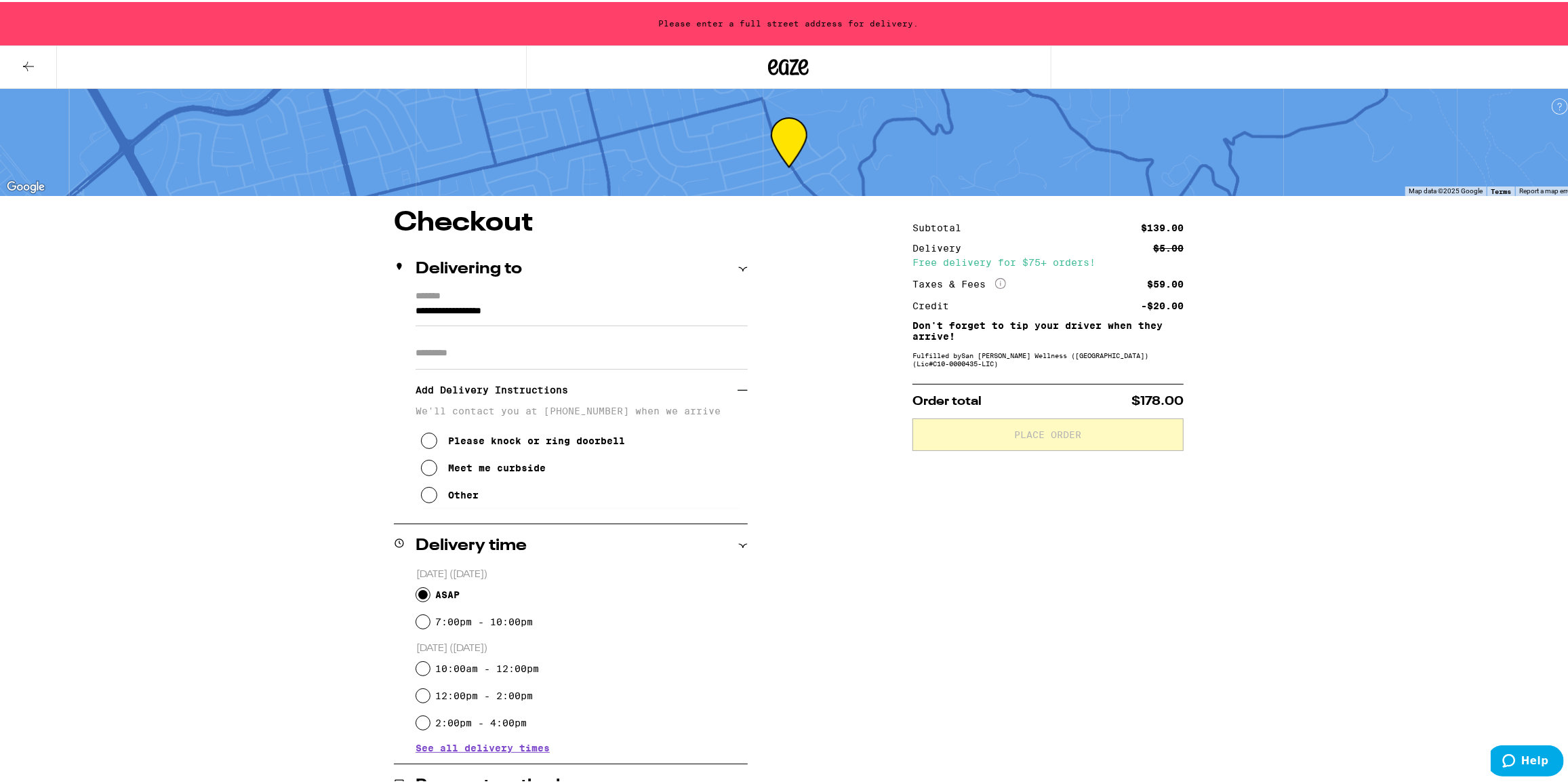
click at [423, 443] on icon at bounding box center [429, 438] width 16 height 16
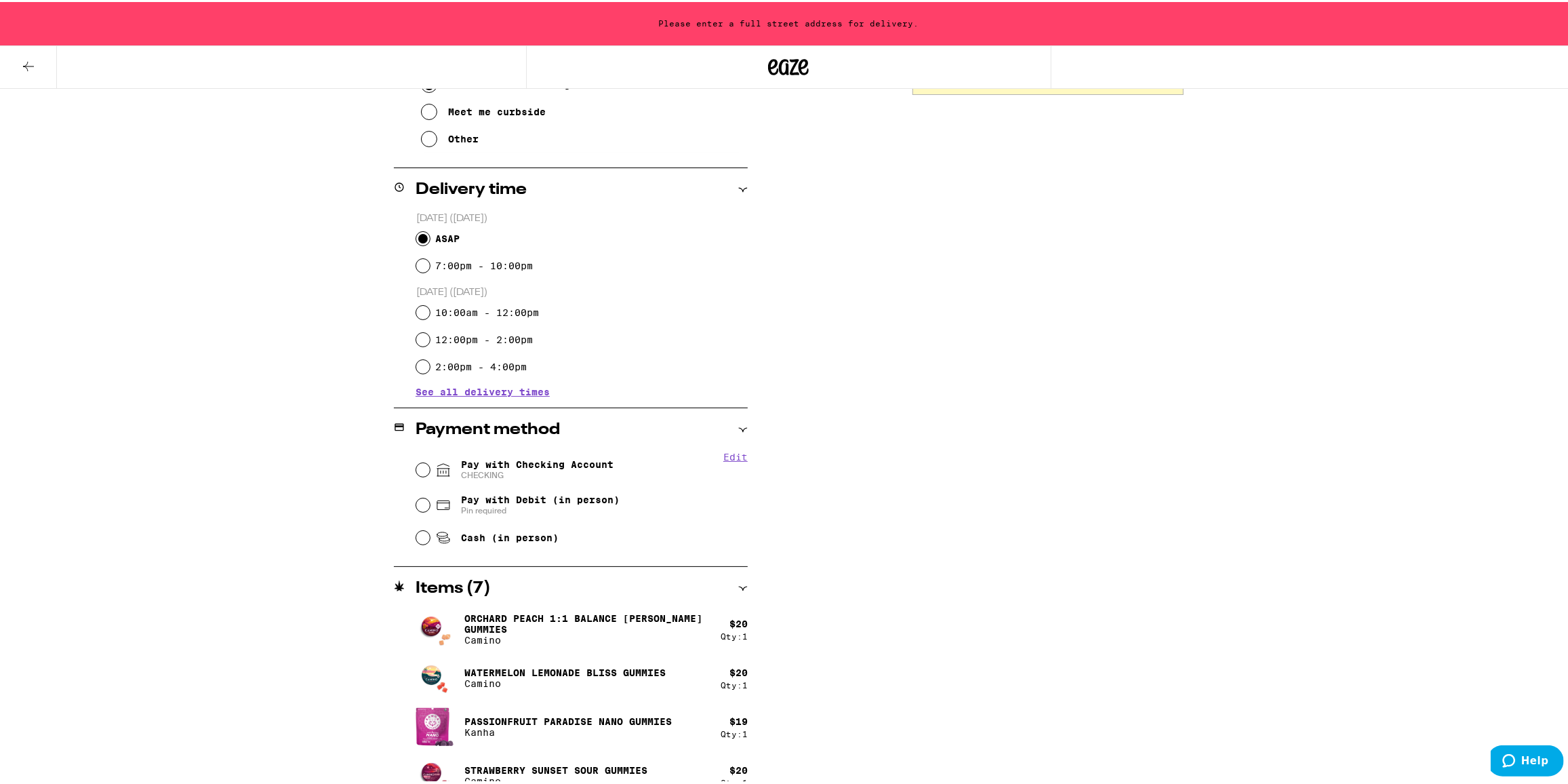
scroll to position [370, 0]
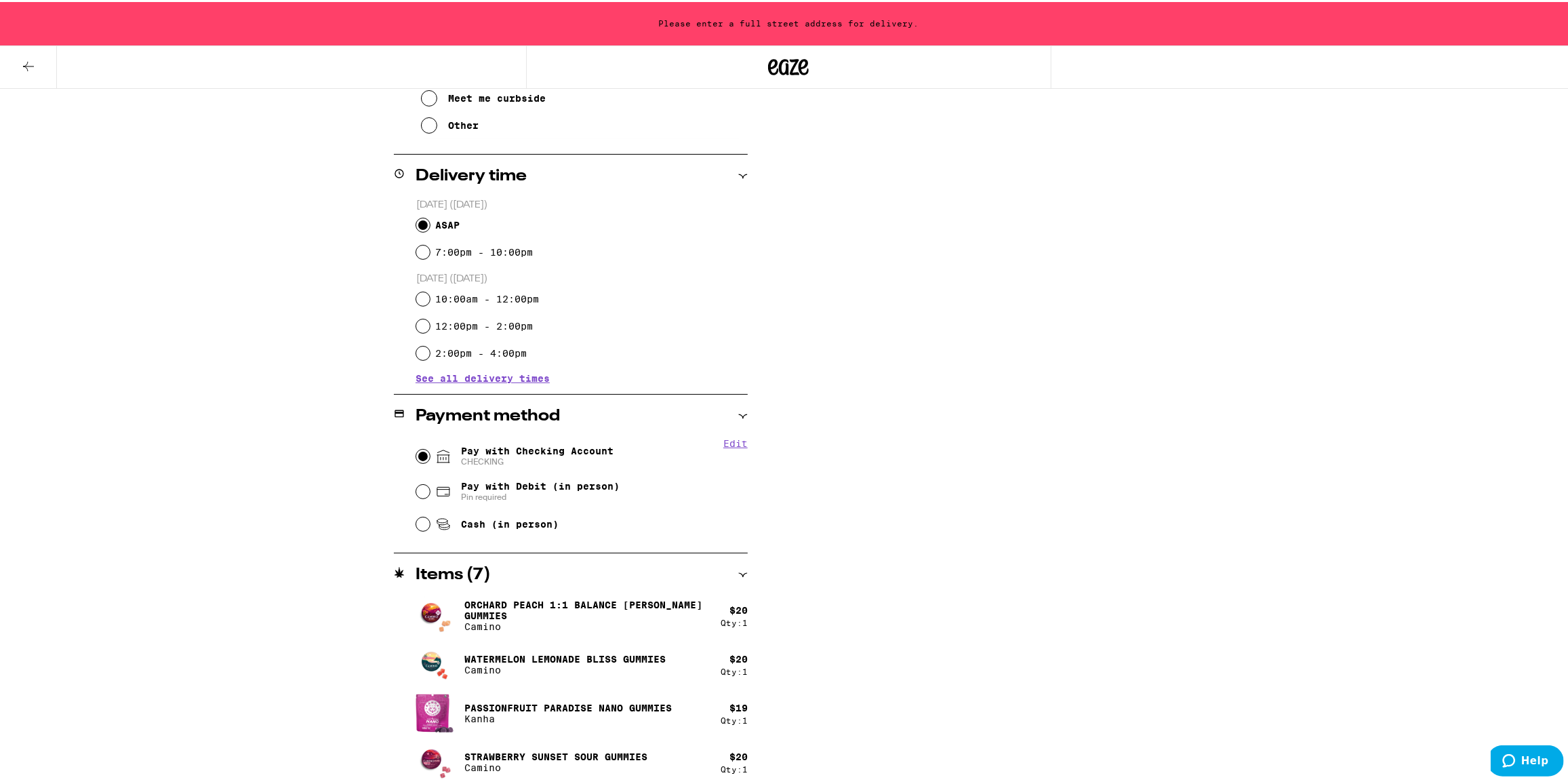
click at [419, 456] on input "Pay with Checking Account CHECKING" at bounding box center [423, 454] width 13 height 13
radio input "true"
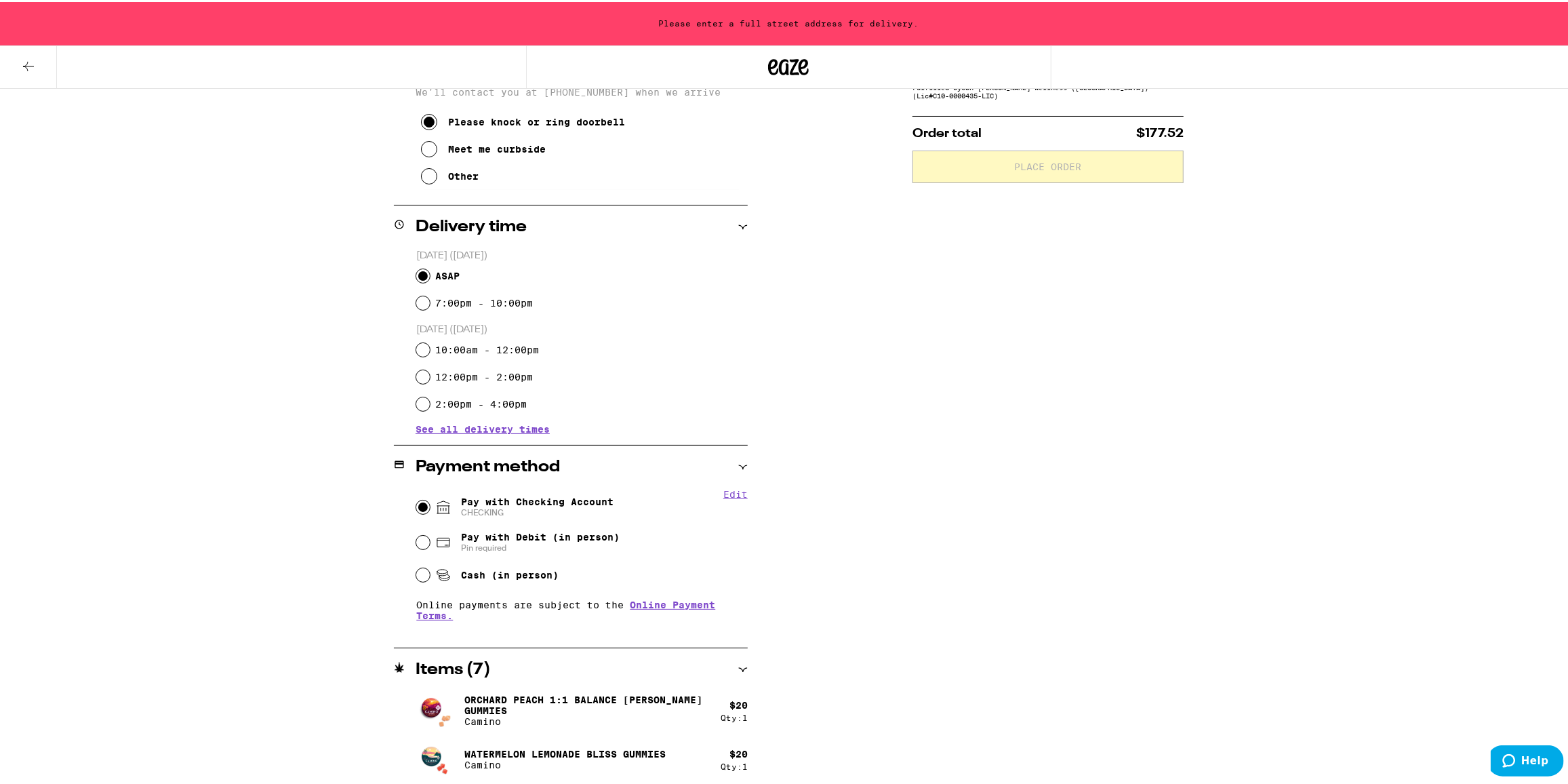
scroll to position [184, 0]
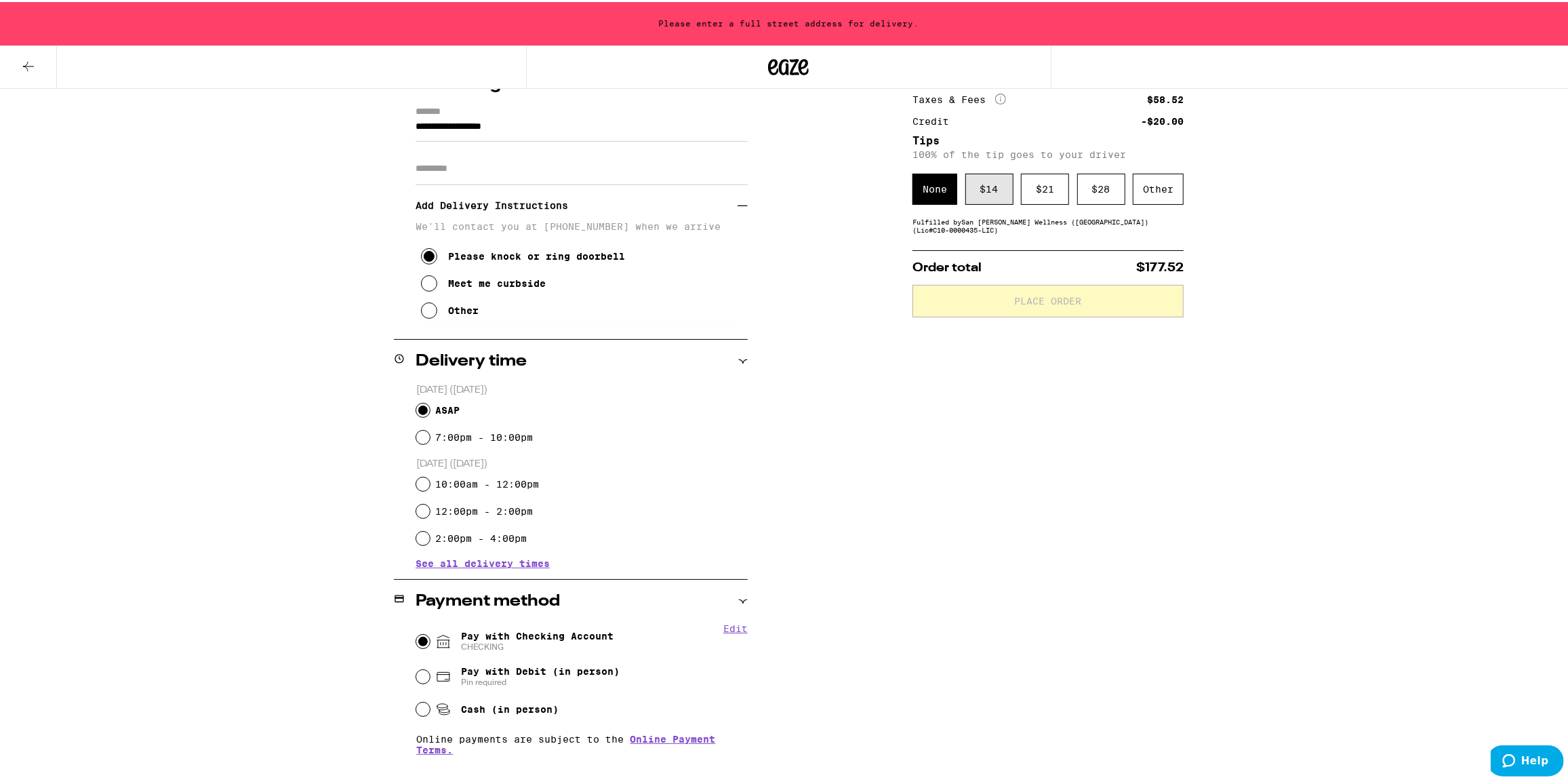
click at [984, 195] on div "$ 14" at bounding box center [989, 187] width 48 height 31
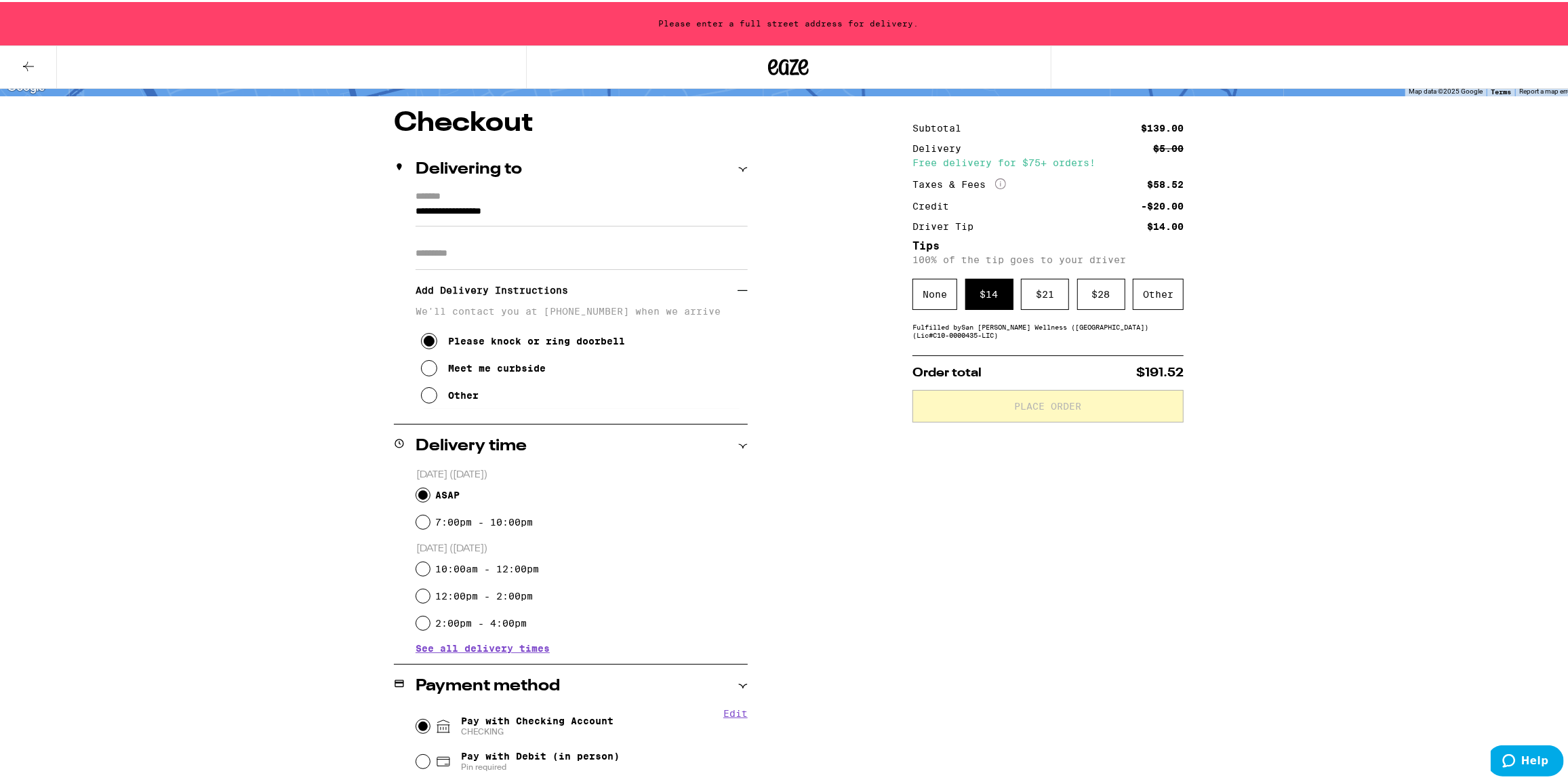
scroll to position [73, 0]
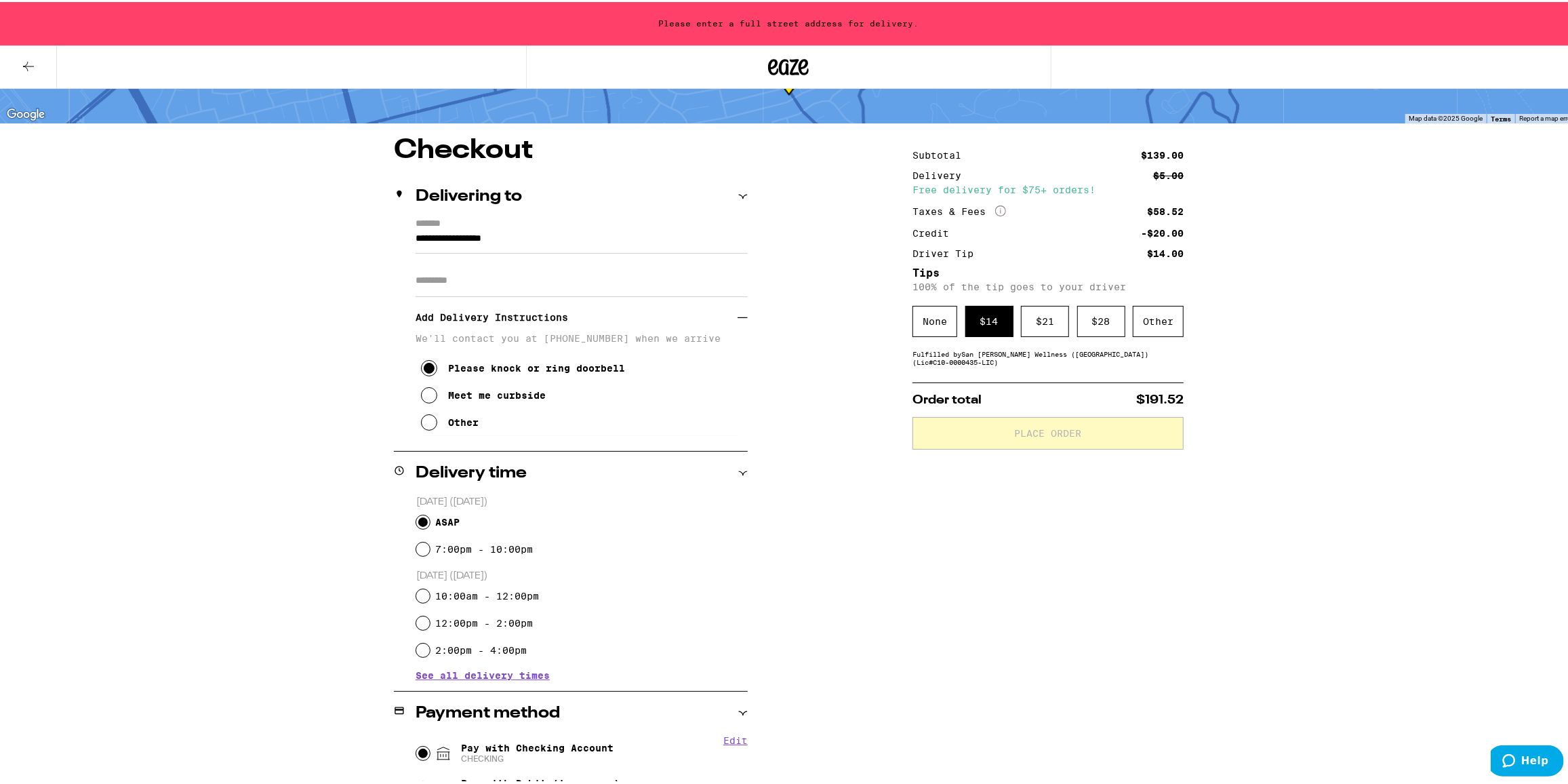
click at [416, 236] on input "**********" at bounding box center [582, 240] width 332 height 23
click at [557, 238] on input "**********" at bounding box center [582, 240] width 332 height 23
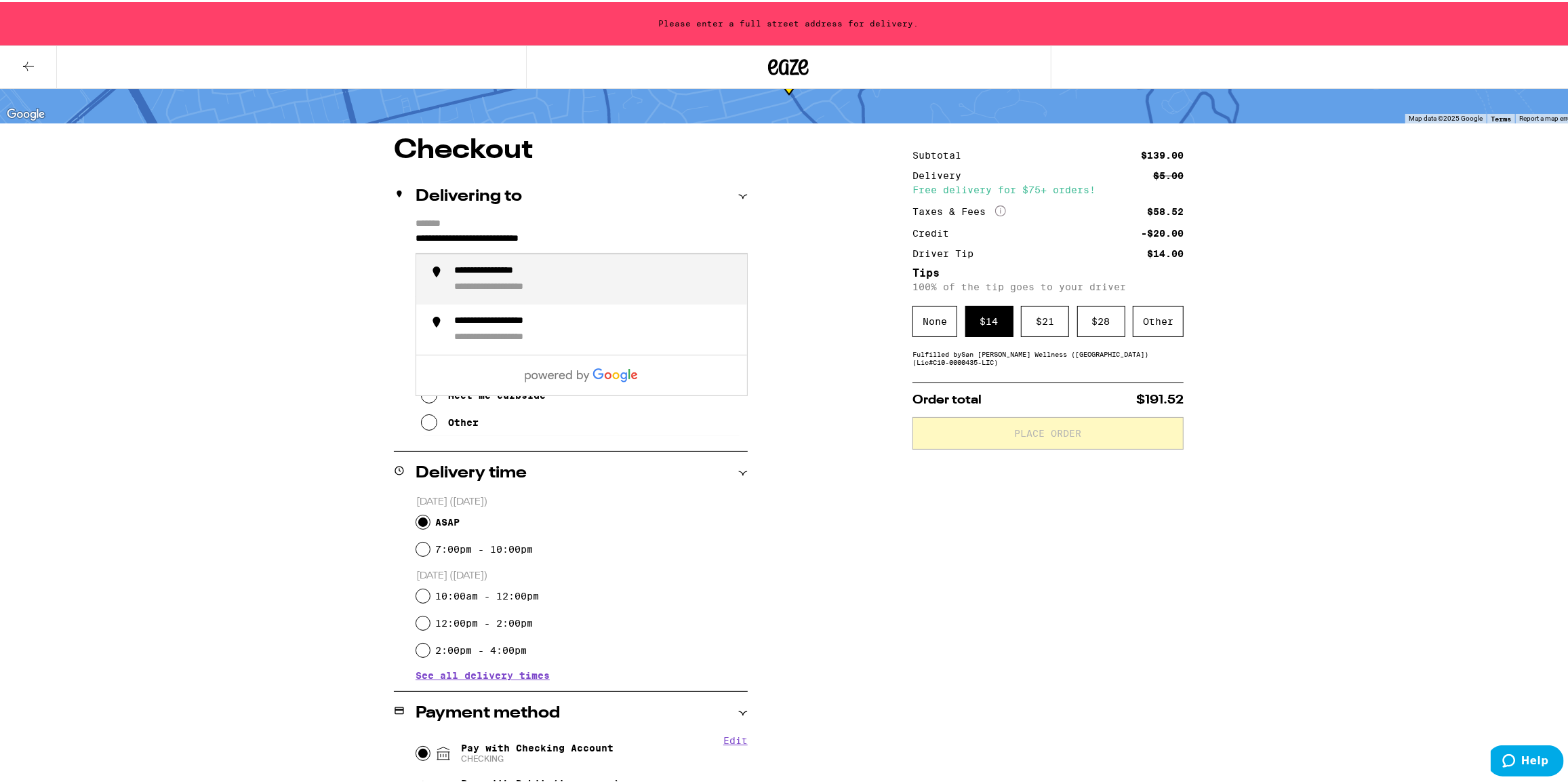
click at [558, 272] on div "**********" at bounding box center [595, 277] width 282 height 29
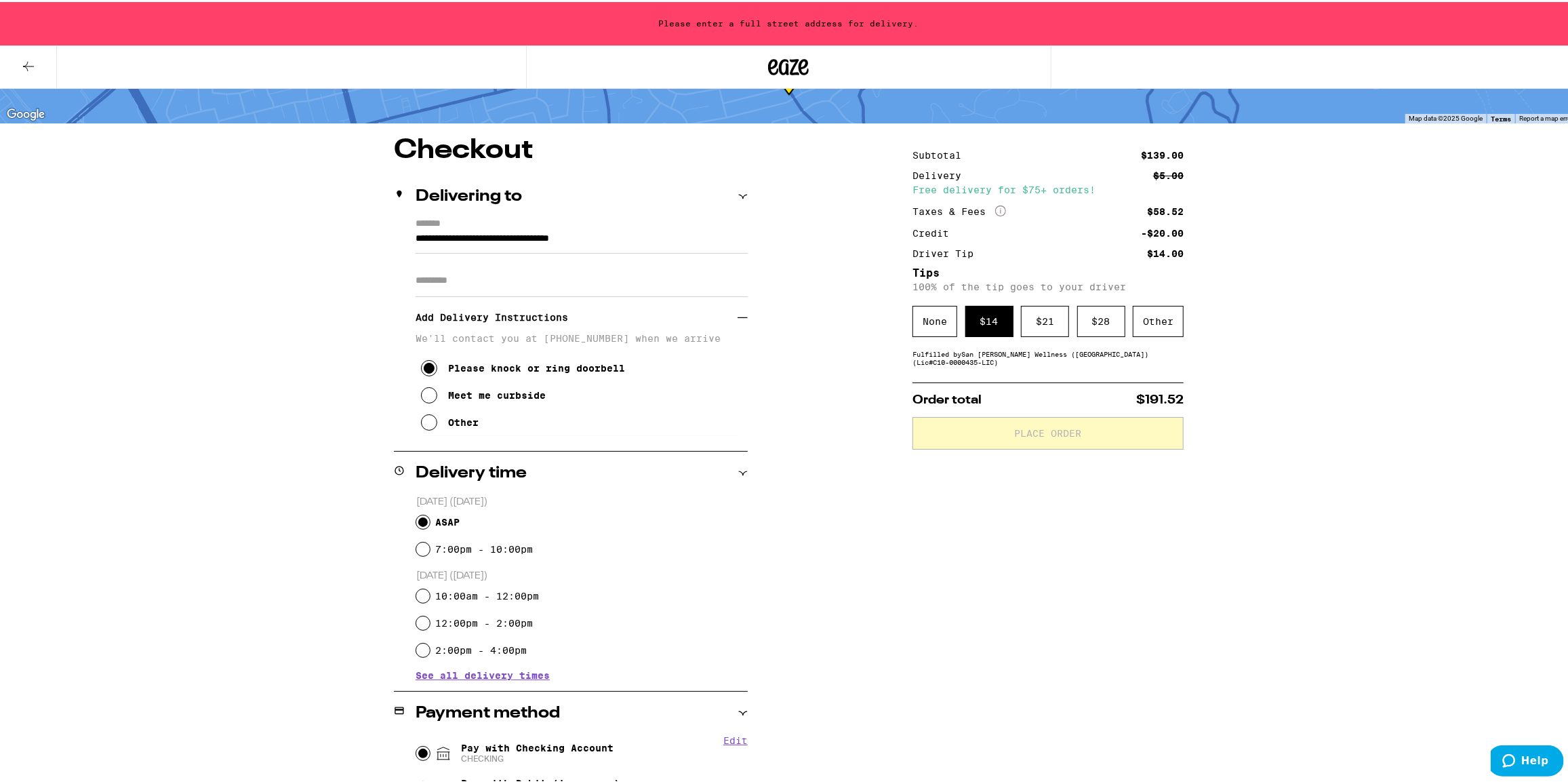
type input "**********"
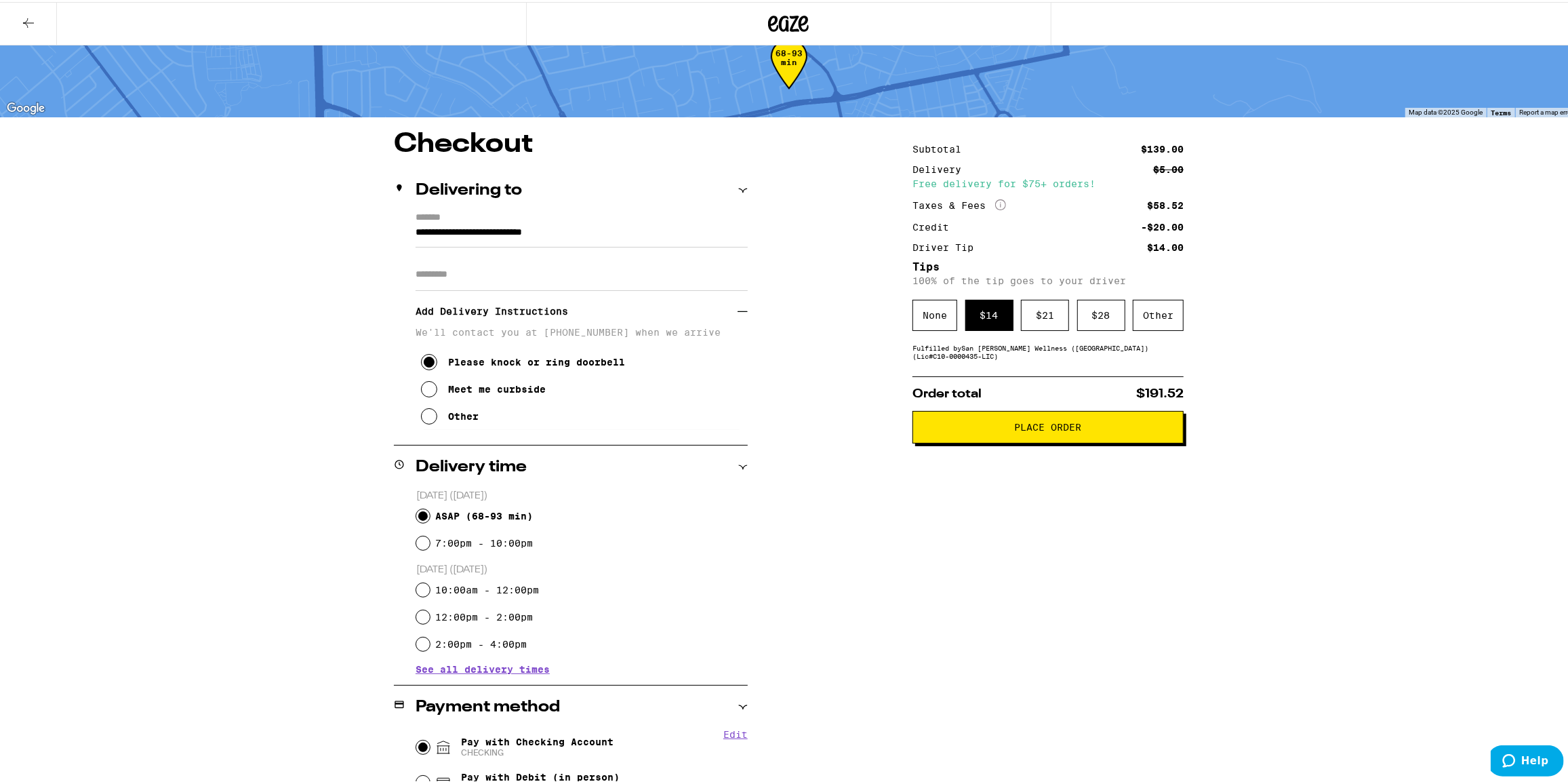
scroll to position [0, 0]
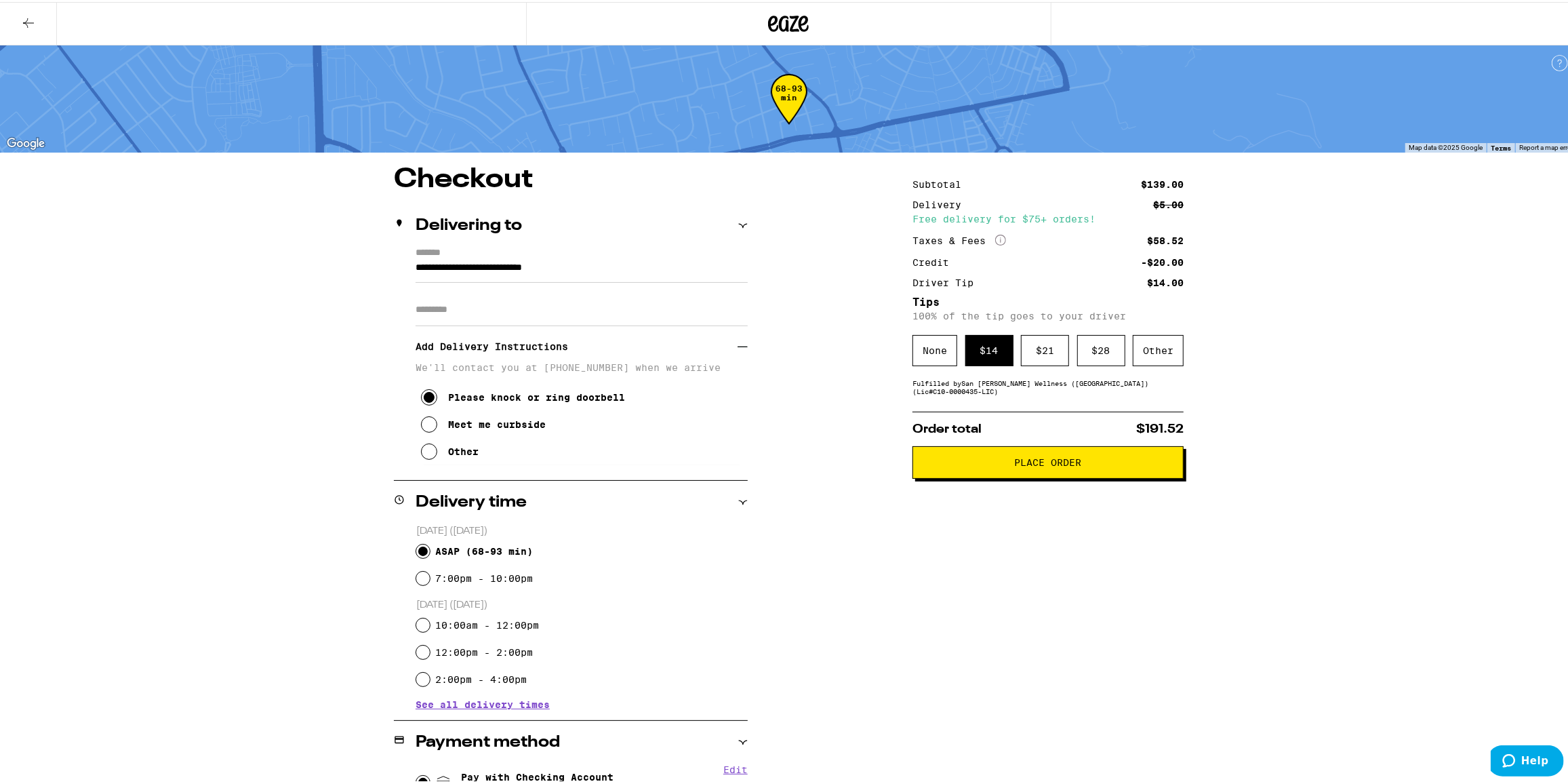
click at [1014, 465] on span "Place Order" at bounding box center [1048, 460] width 67 height 9
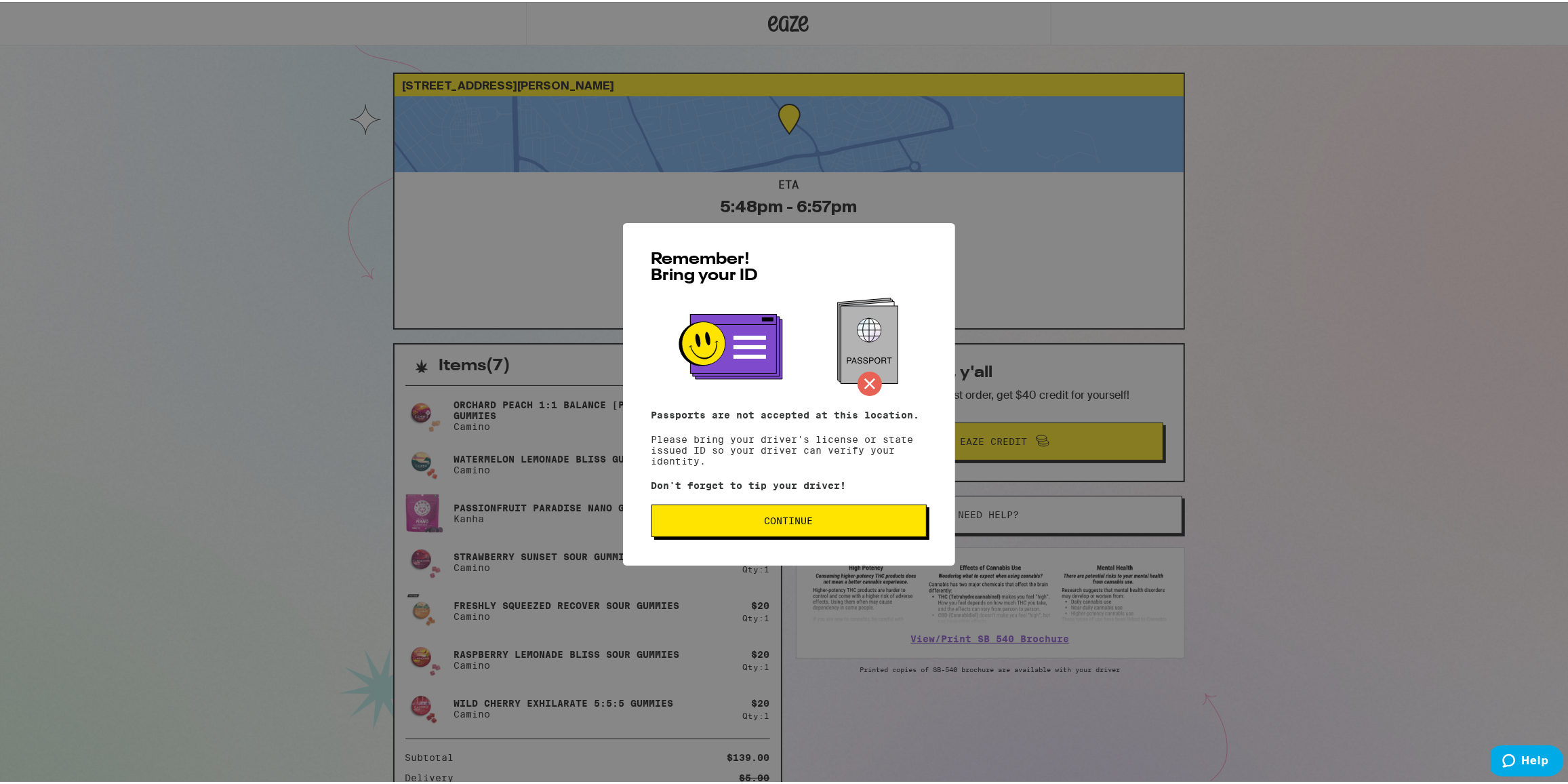
click at [802, 519] on span "Continue" at bounding box center [789, 519] width 49 height 9
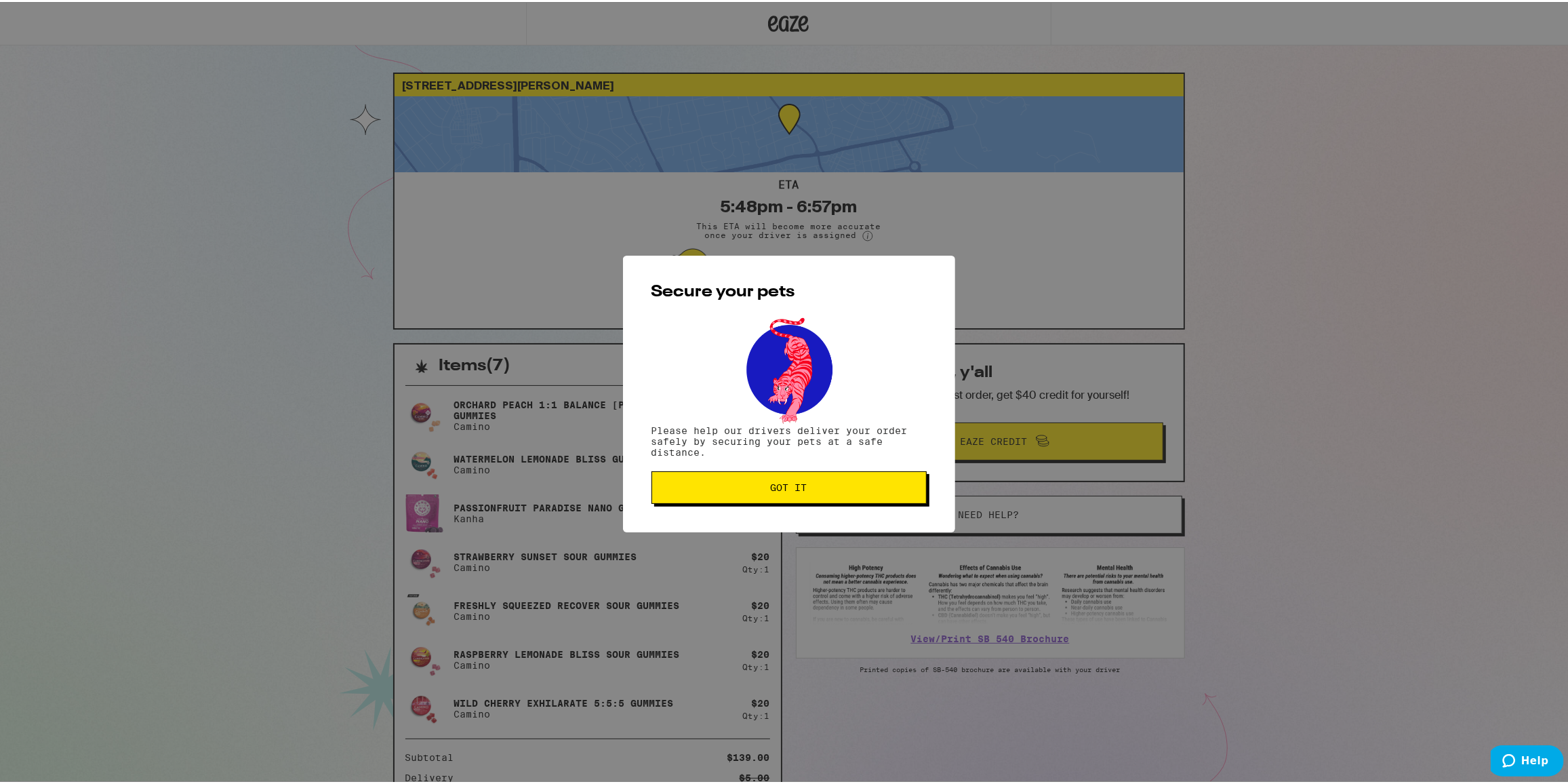
click at [829, 487] on span "Got it" at bounding box center [788, 485] width 252 height 9
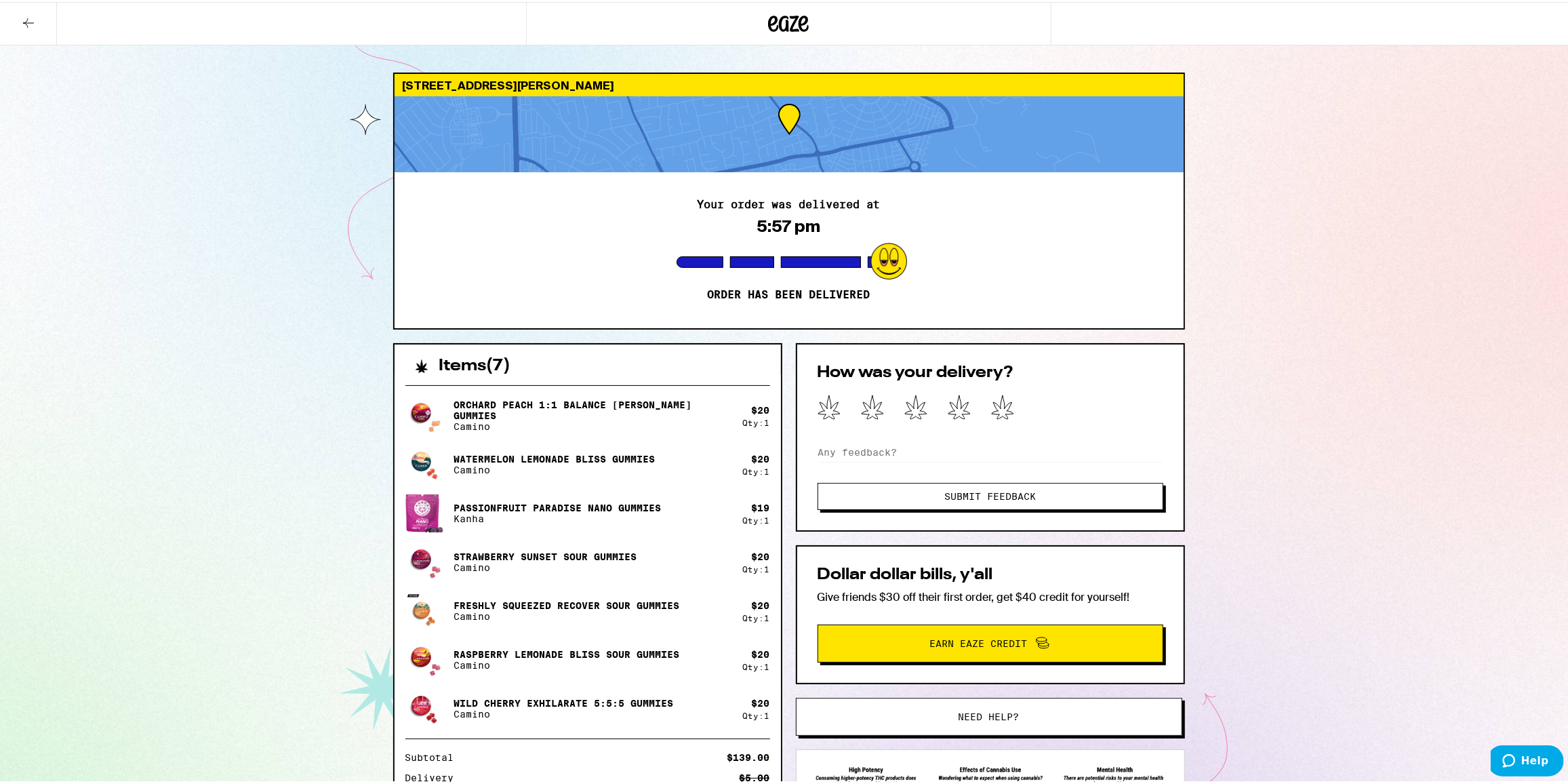
click at [41, 19] on button at bounding box center [28, 22] width 57 height 43
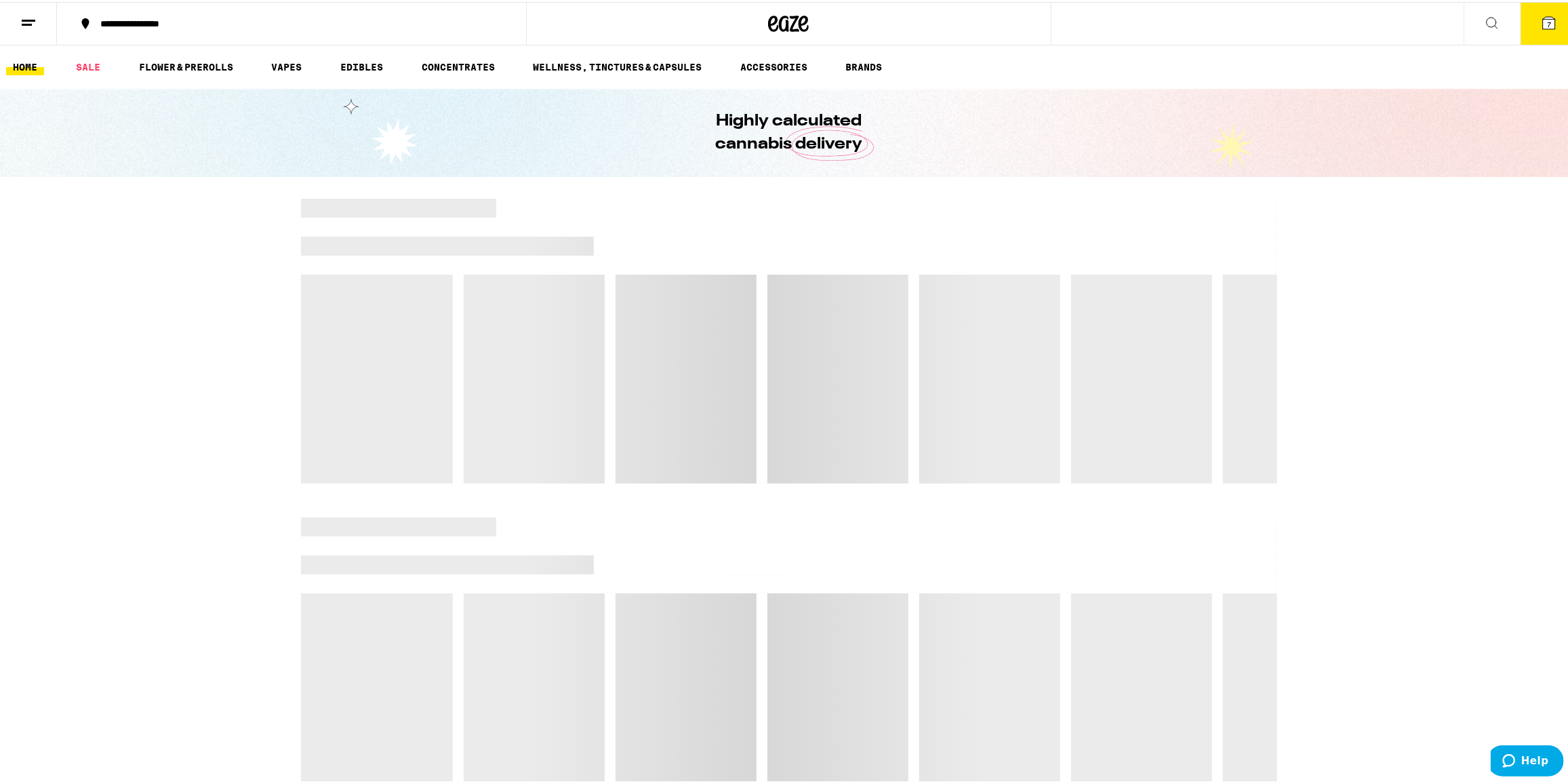
click at [27, 28] on icon at bounding box center [28, 21] width 16 height 16
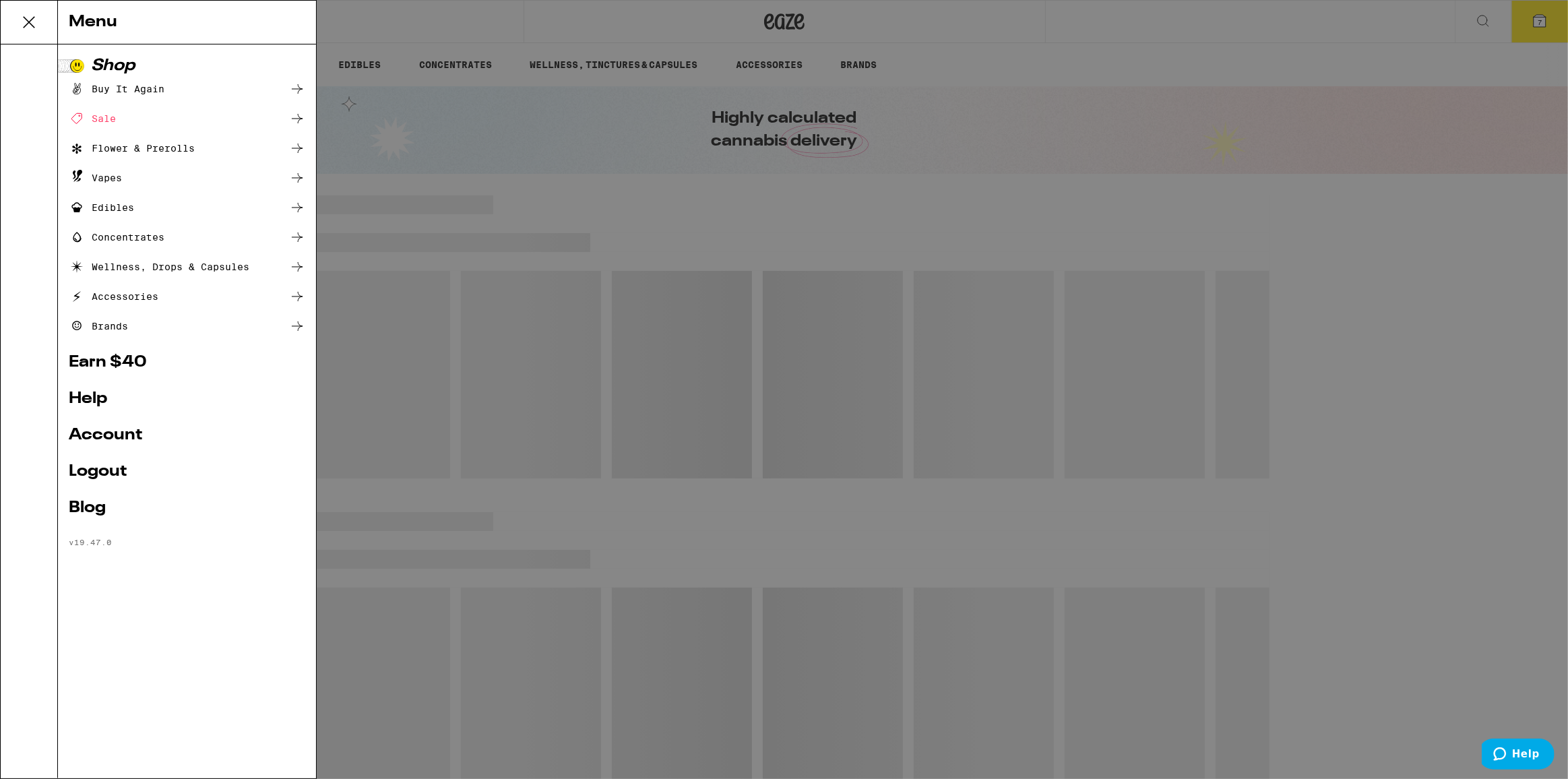
click at [132, 212] on div "Edibles" at bounding box center [102, 207] width 65 height 16
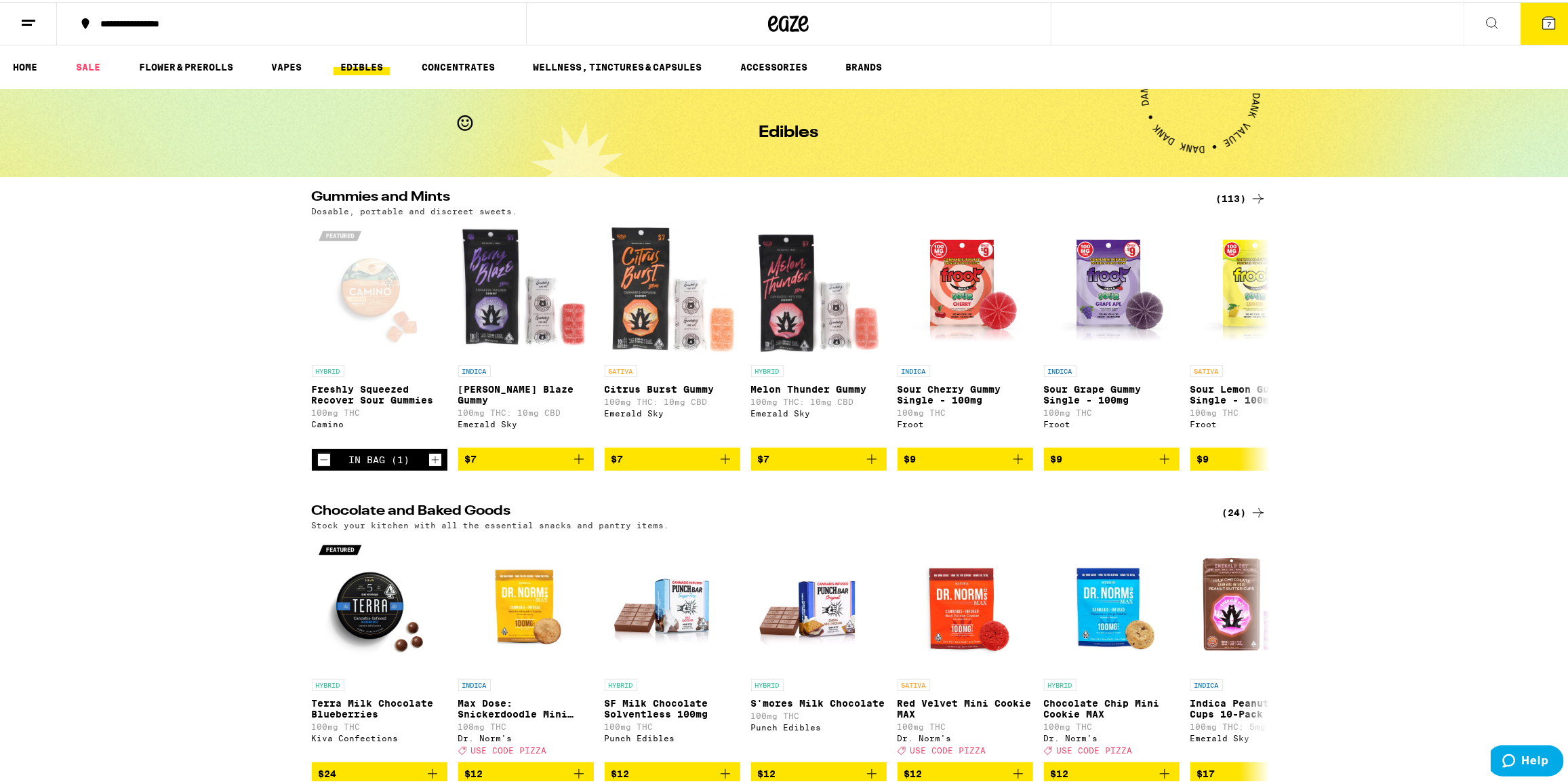
click at [1234, 193] on div "(113)" at bounding box center [1241, 197] width 50 height 16
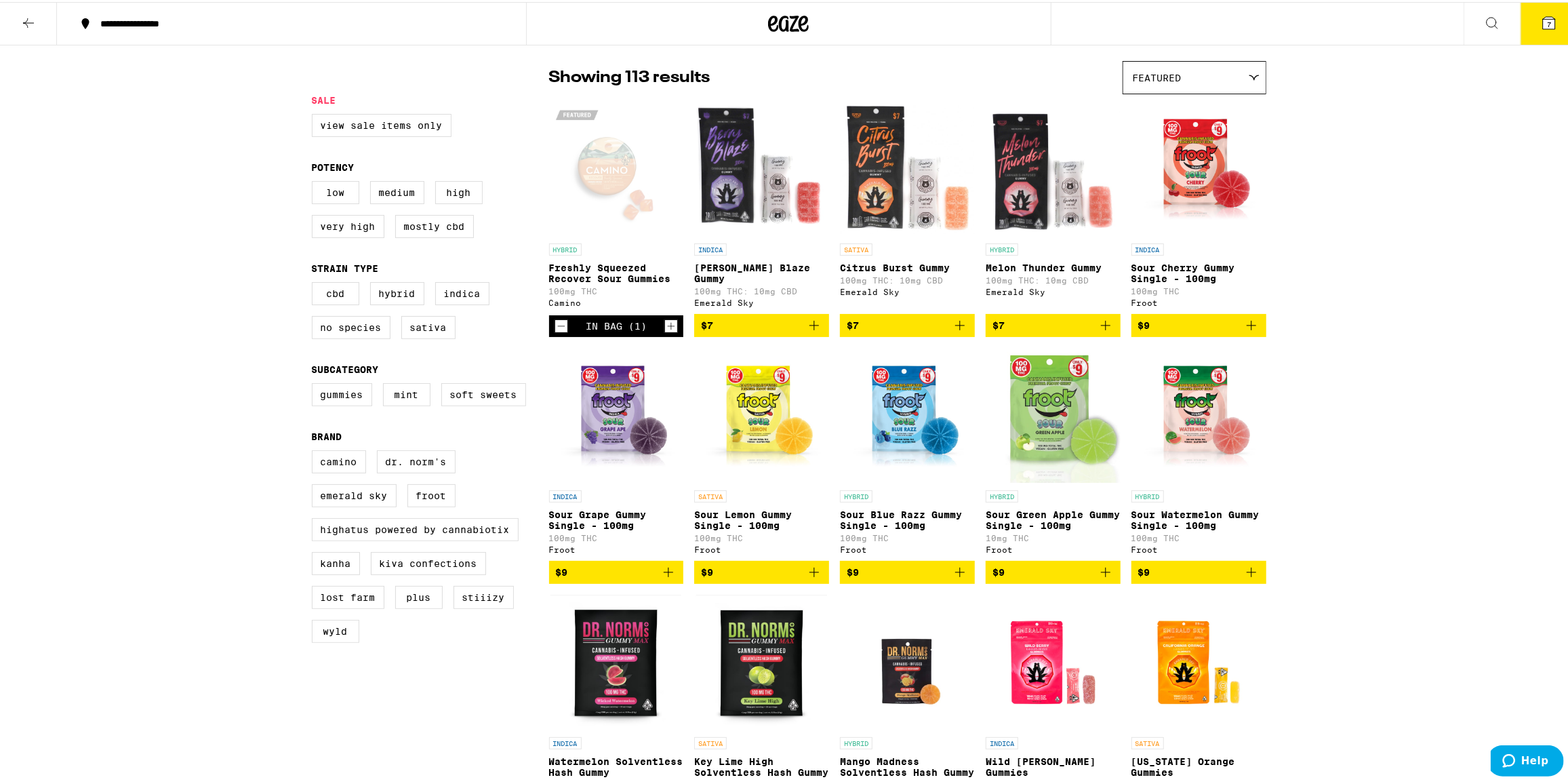
scroll to position [122, 0]
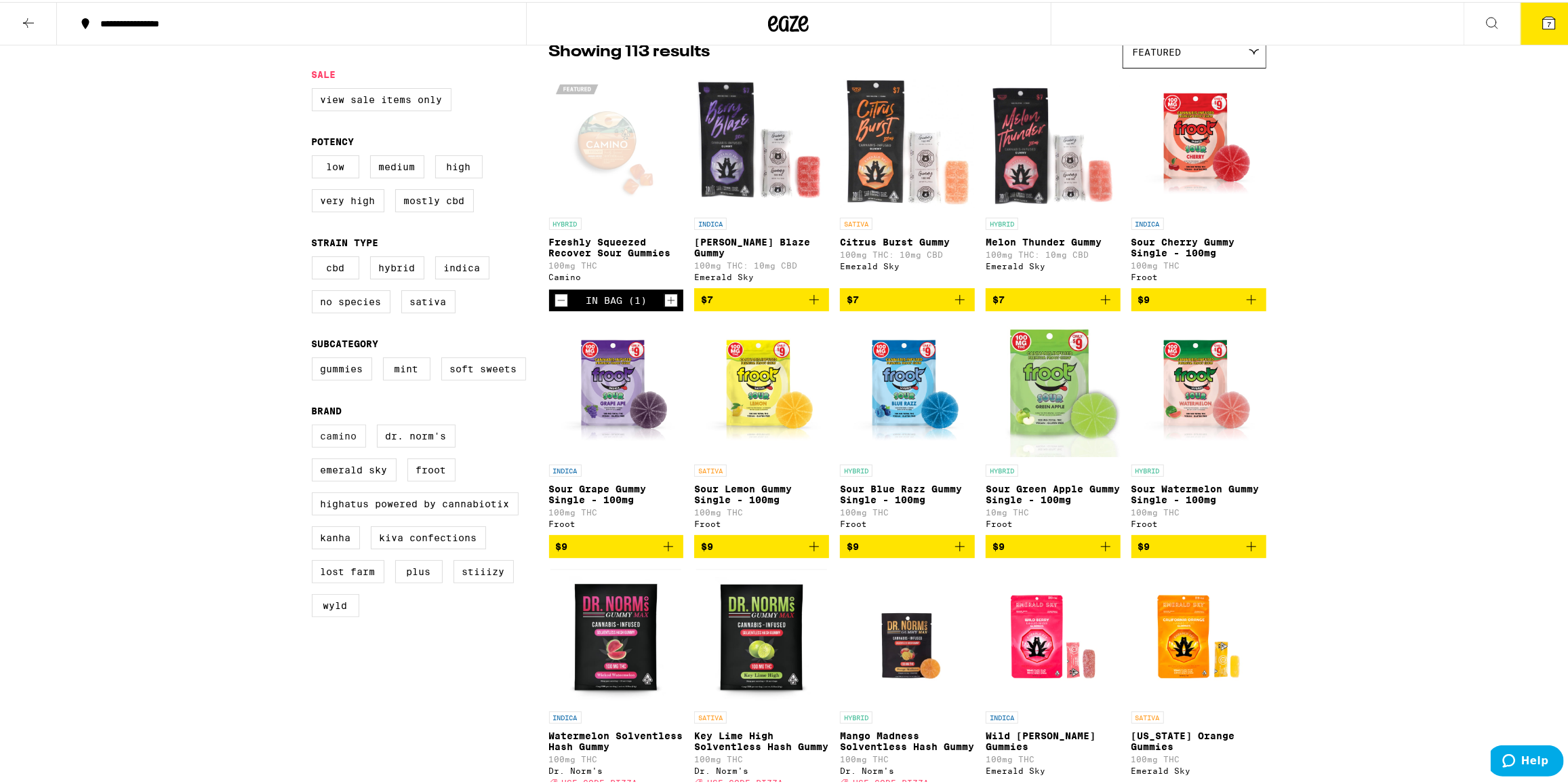
click at [328, 442] on label "Camino" at bounding box center [339, 435] width 55 height 23
click at [315, 425] on input "Camino" at bounding box center [314, 424] width 1 height 1
checkbox input "true"
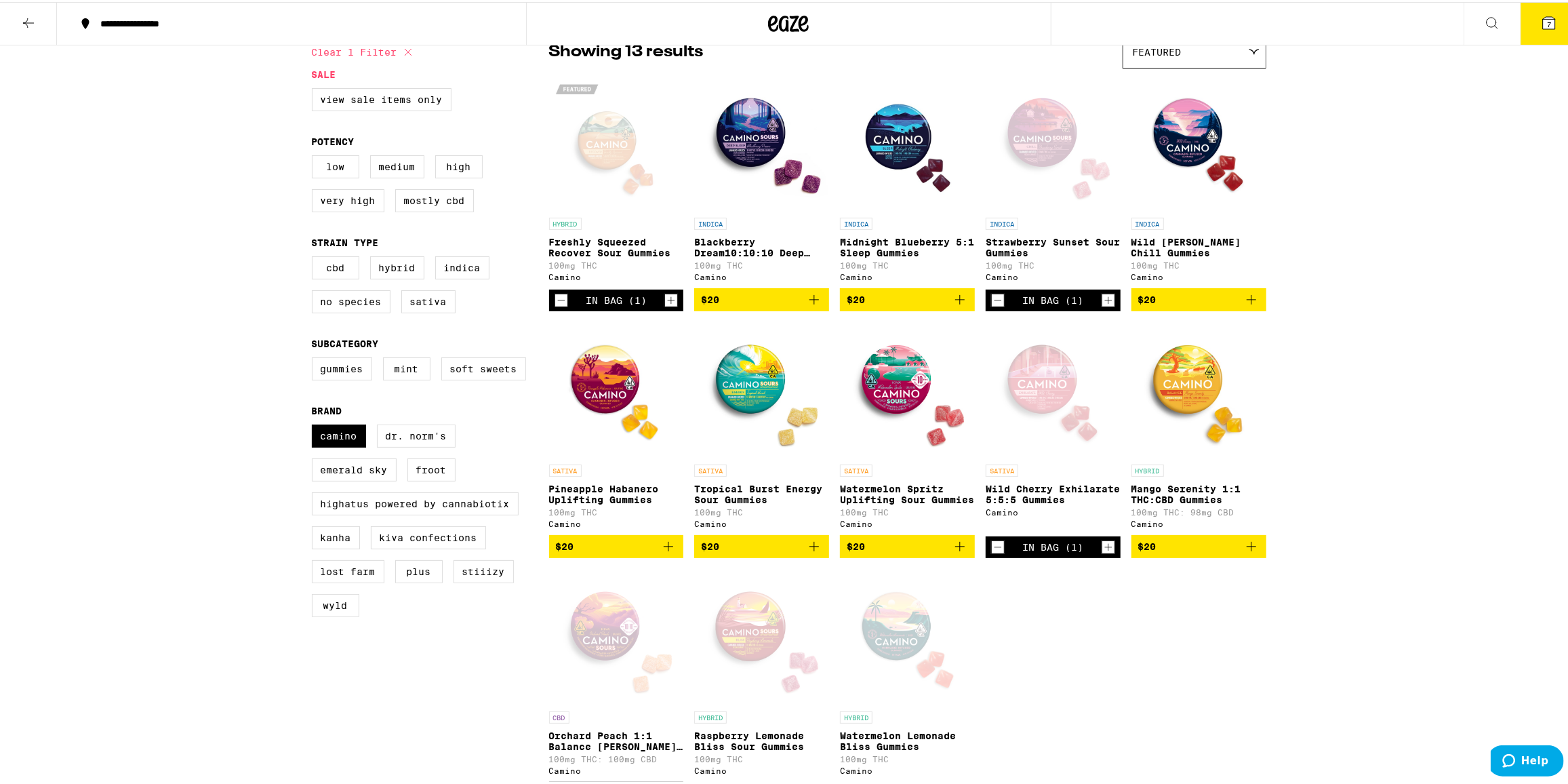
click at [613, 144] on div "Open page for Freshly Squeezed Recover Sour Gummies from Camino" at bounding box center [616, 141] width 135 height 136
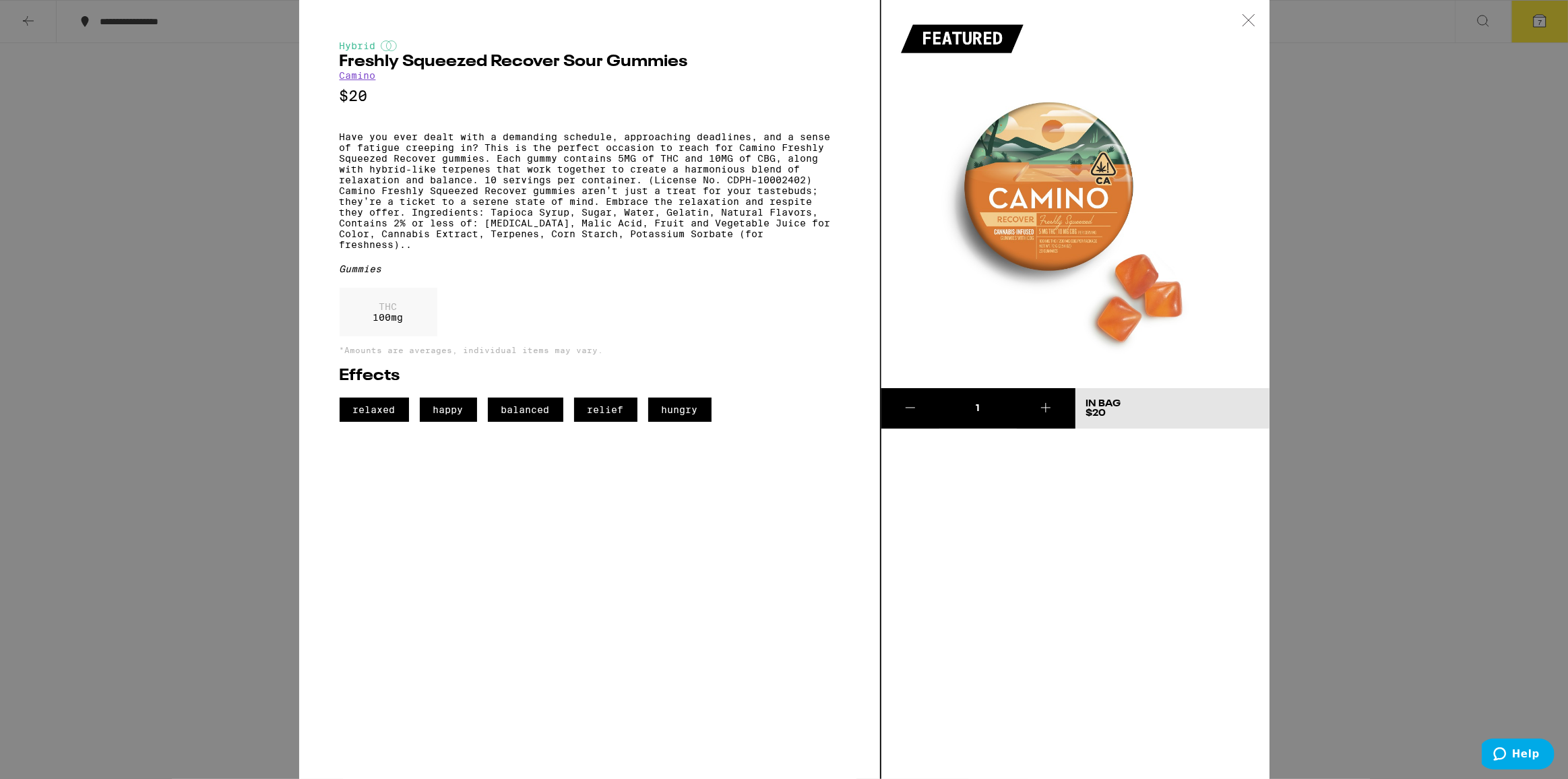
click at [1253, 21] on icon at bounding box center [1248, 20] width 13 height 12
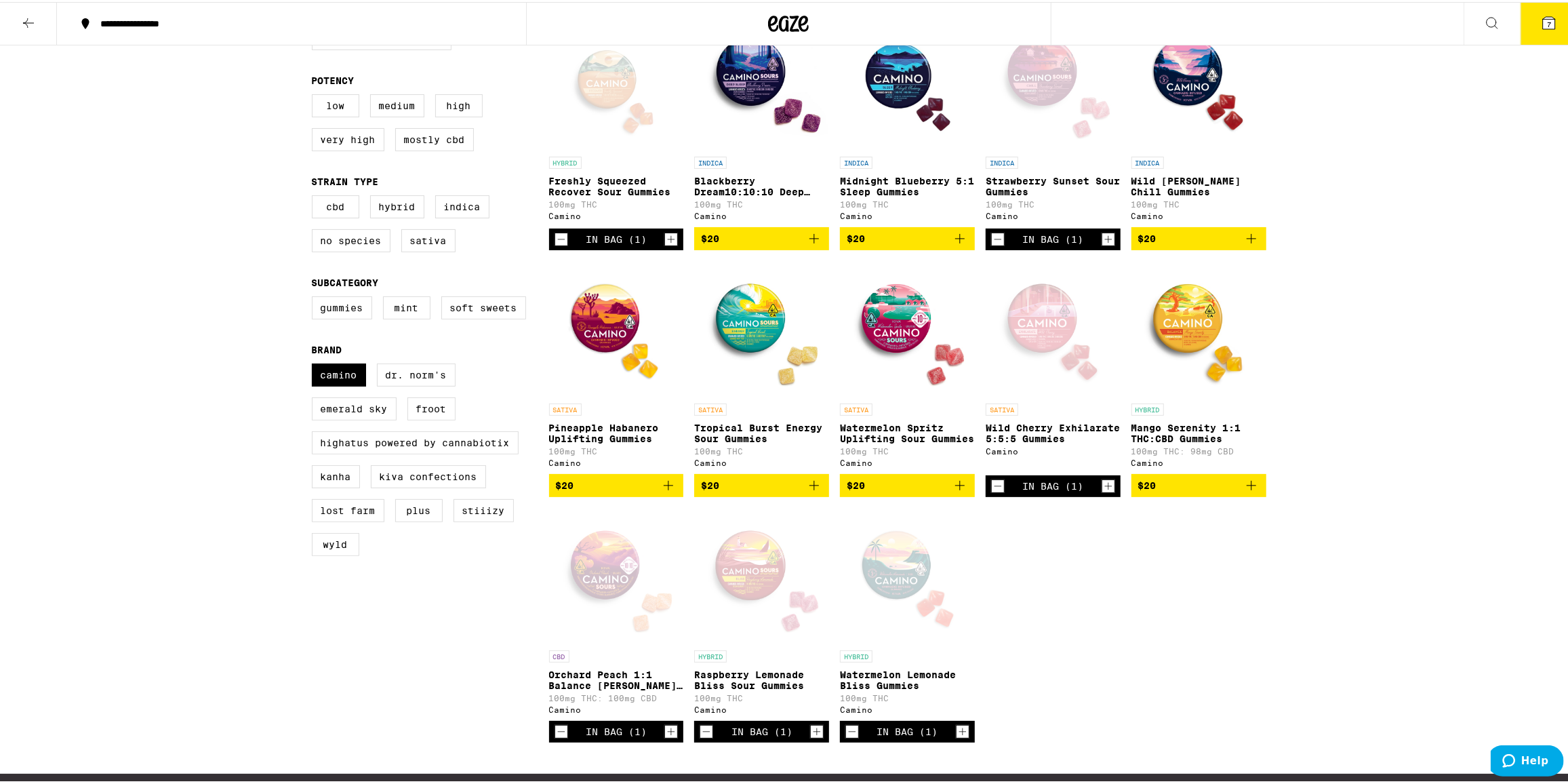
scroll to position [184, 0]
